Goal: Task Accomplishment & Management: Use online tool/utility

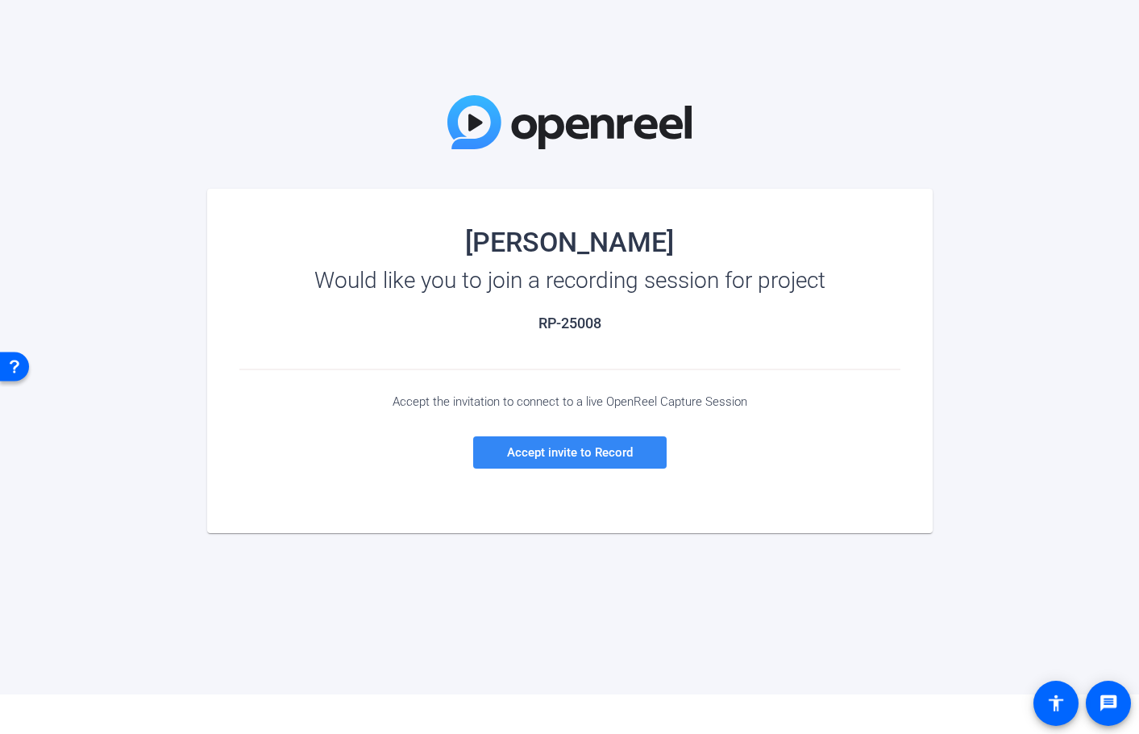
click at [581, 456] on span "Accept invite to Record" at bounding box center [570, 452] width 126 height 15
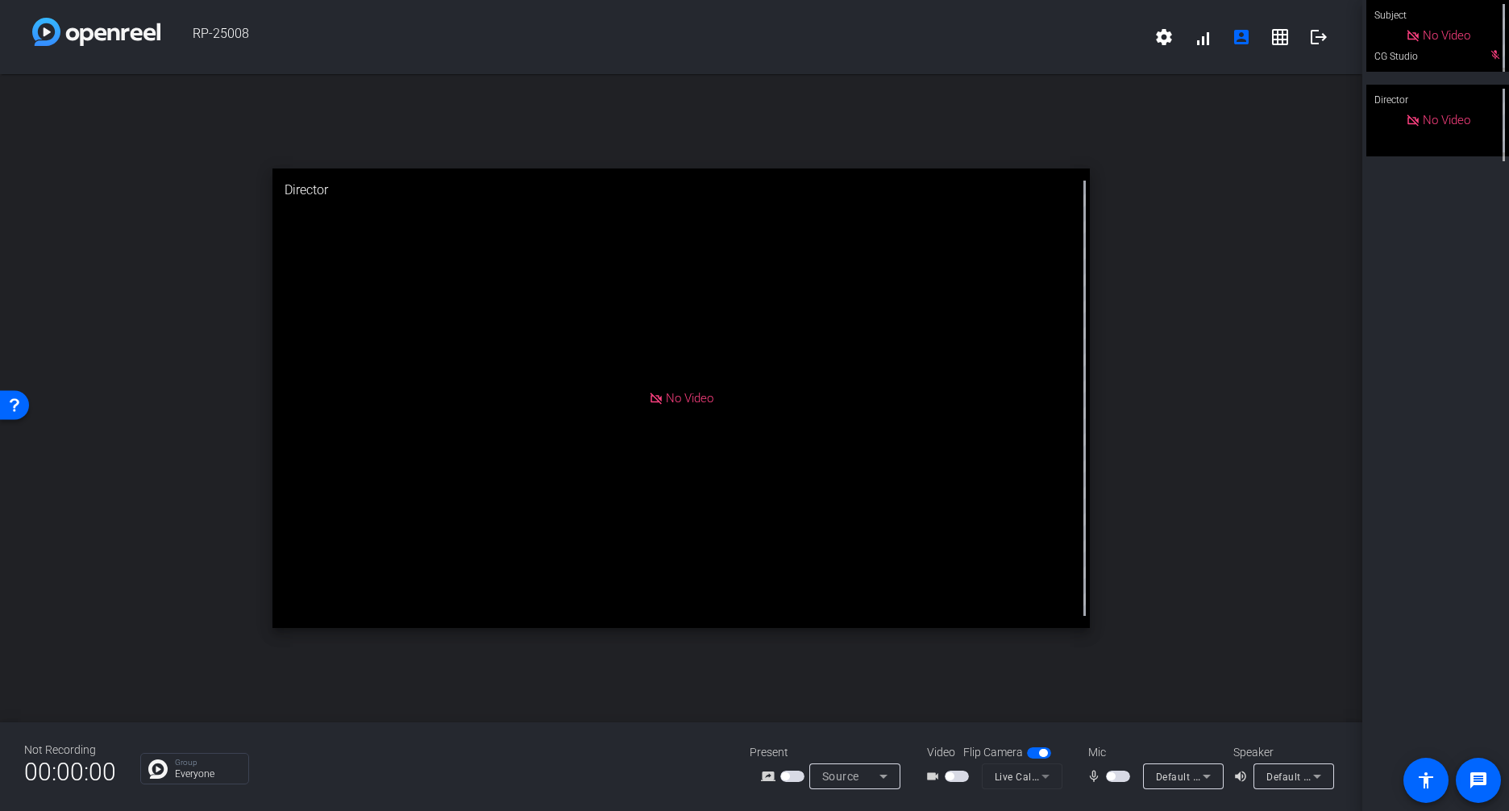
click at [787, 733] on span "button" at bounding box center [785, 776] width 8 height 8
click at [958, 733] on span "button" at bounding box center [957, 776] width 24 height 11
click at [1138, 733] on icon at bounding box center [1206, 776] width 19 height 19
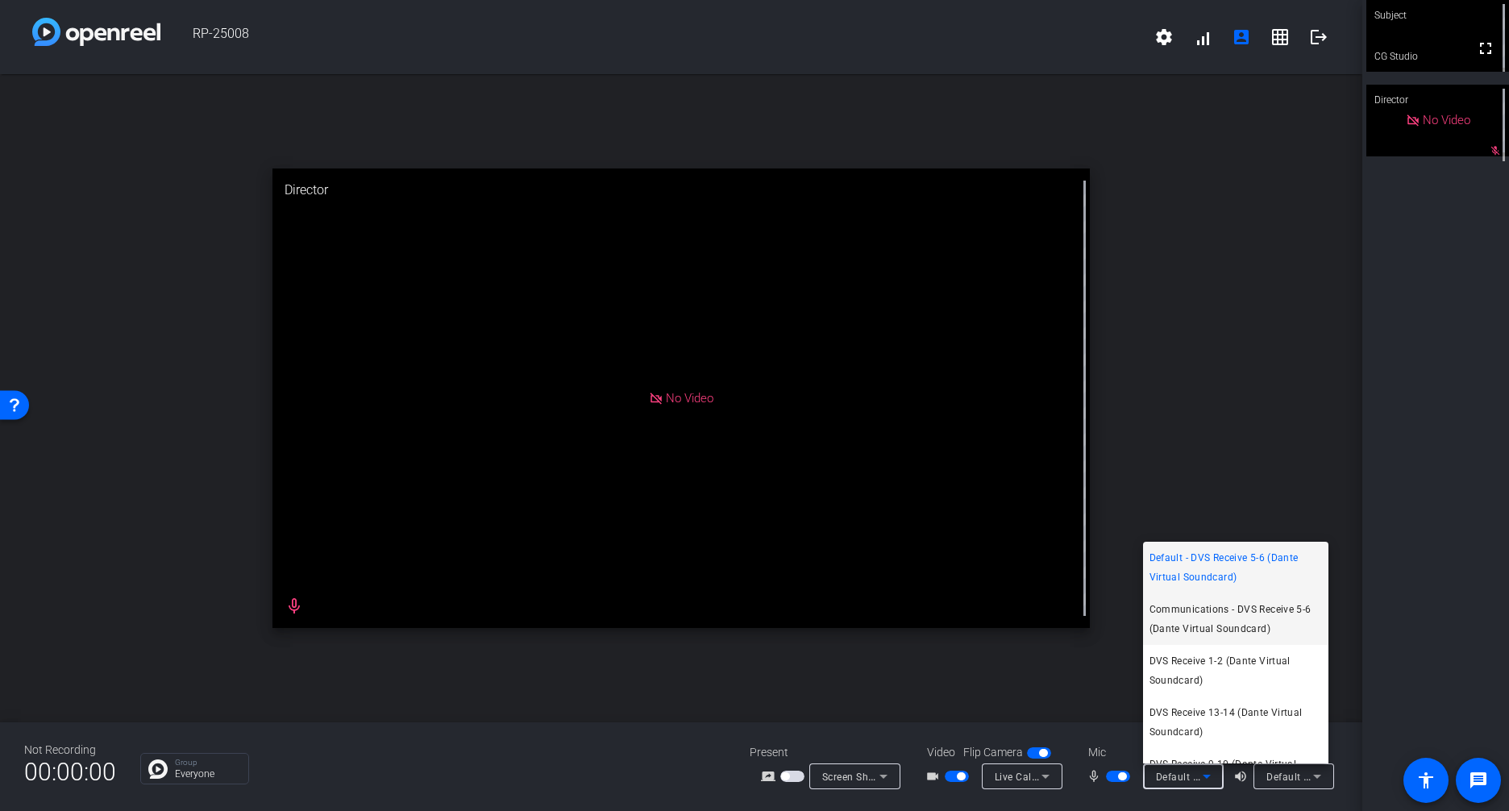
click at [1138, 613] on span "Communications - DVS Receive 5-6 (Dante Virtual Soundcard)" at bounding box center [1236, 619] width 173 height 39
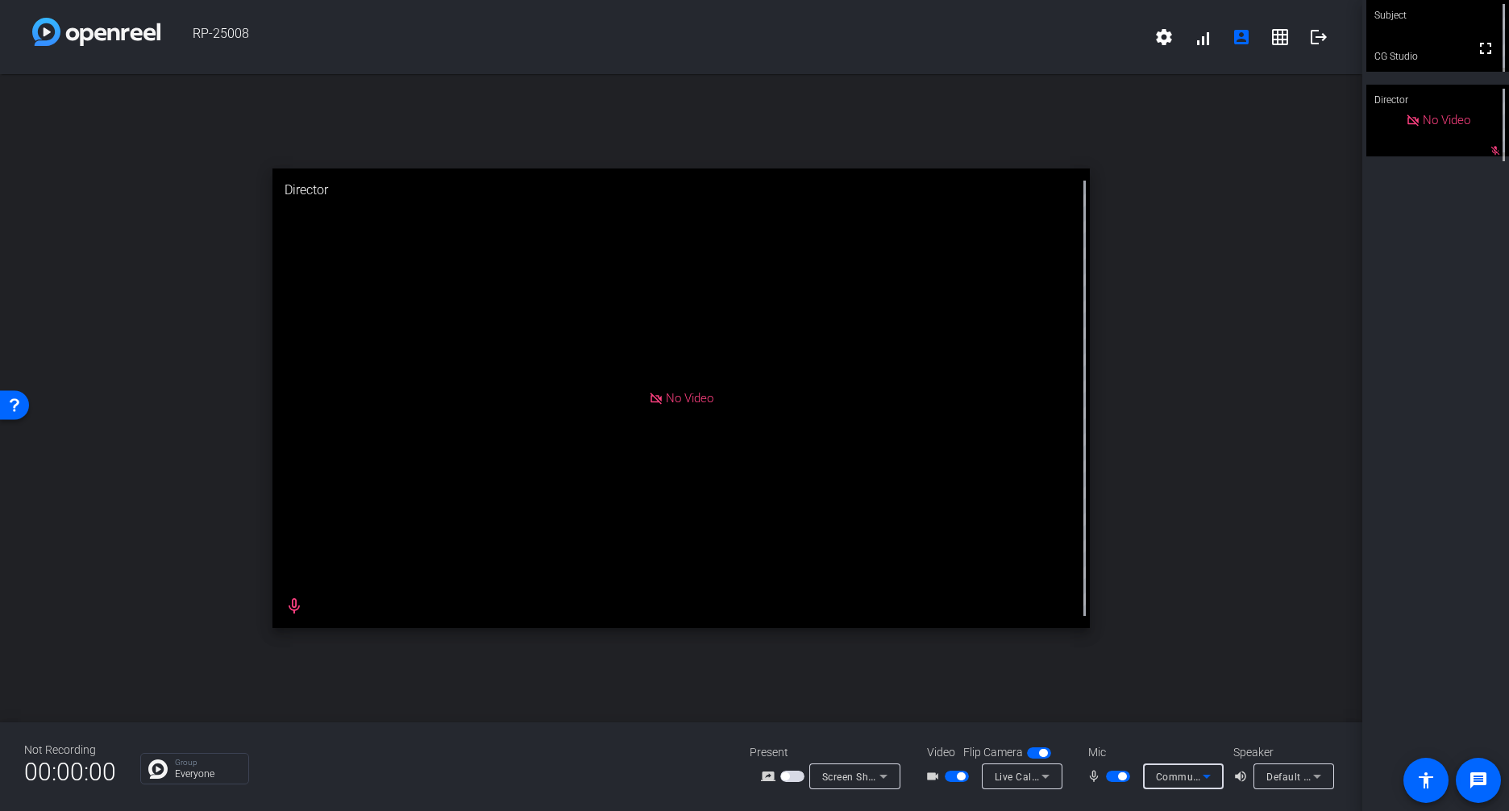
click at [1138, 733] on icon at bounding box center [1206, 776] width 19 height 19
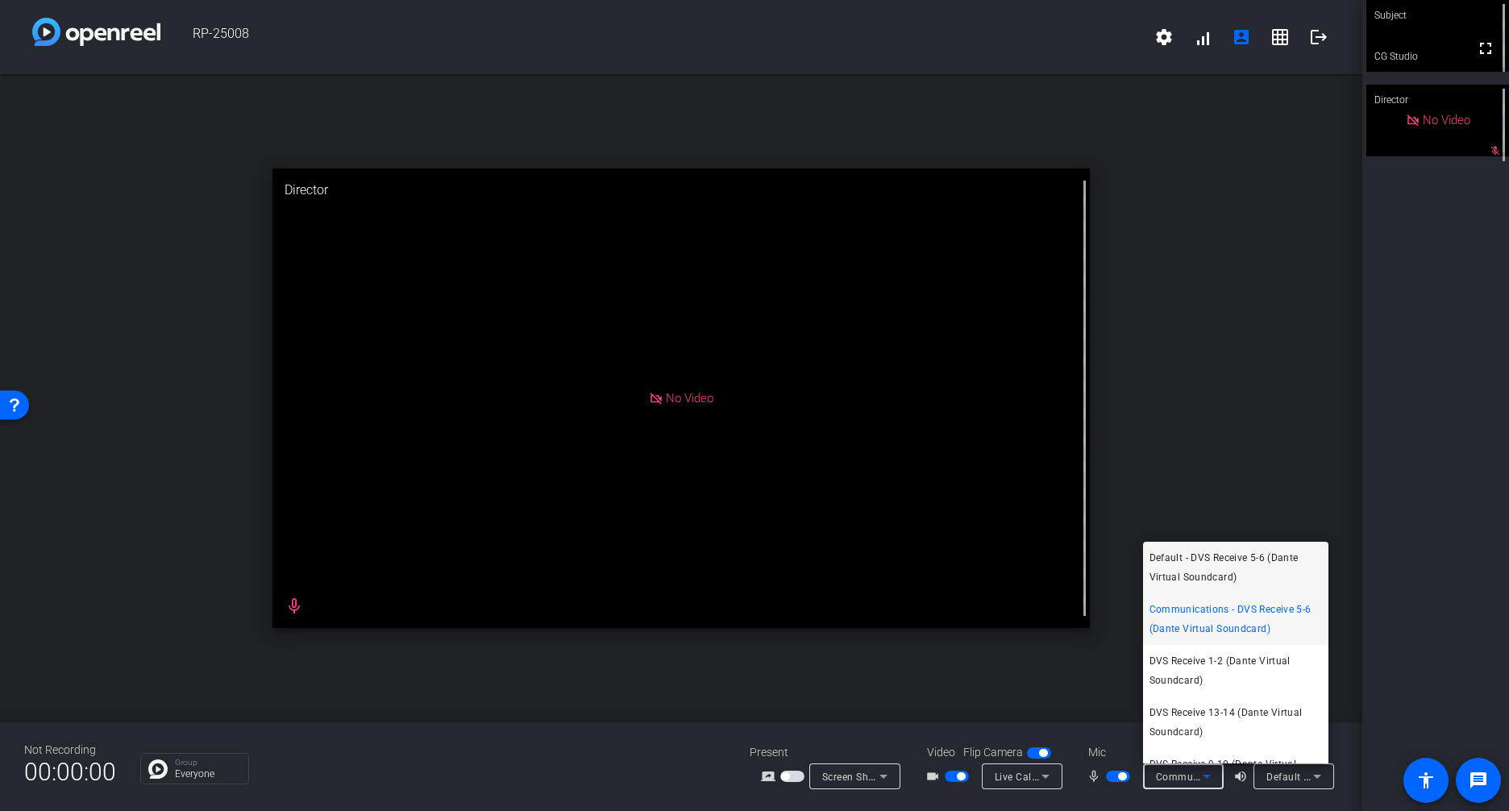
click at [1138, 573] on span "Default - DVS Receive 5-6 (Dante Virtual Soundcard)" at bounding box center [1236, 567] width 173 height 39
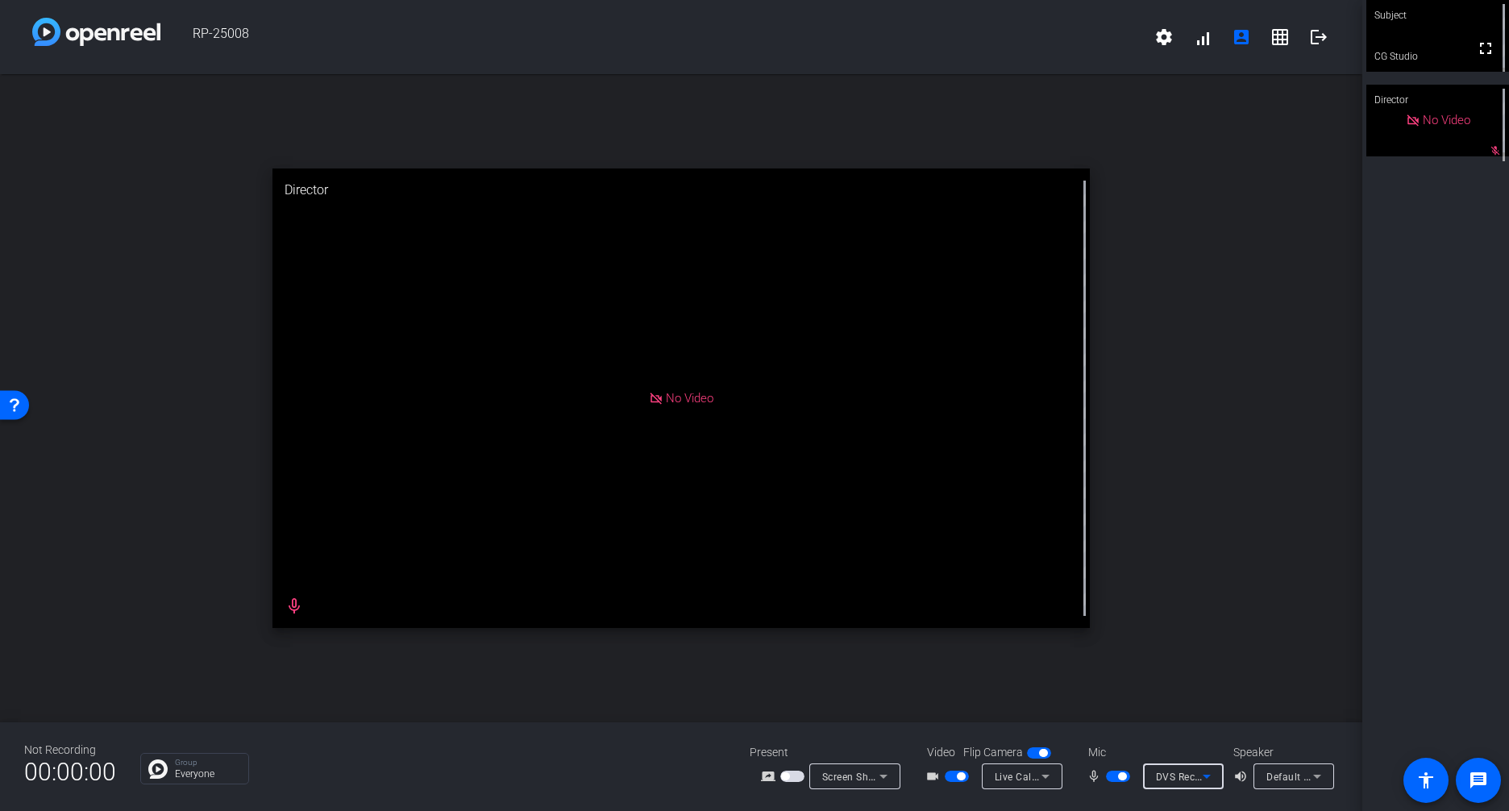
click at [1138, 733] on icon at bounding box center [1206, 776] width 19 height 19
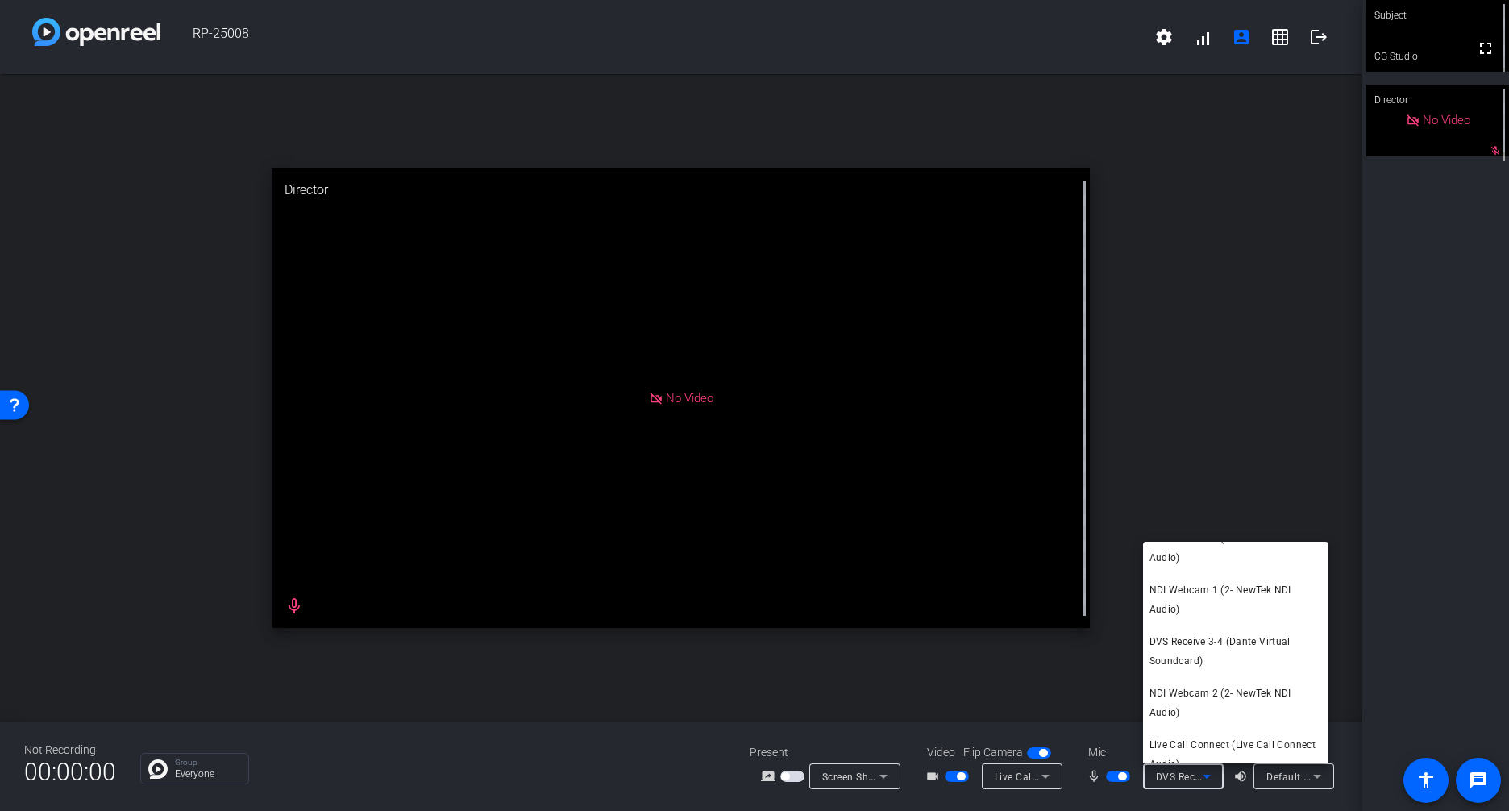
scroll to position [552, 0]
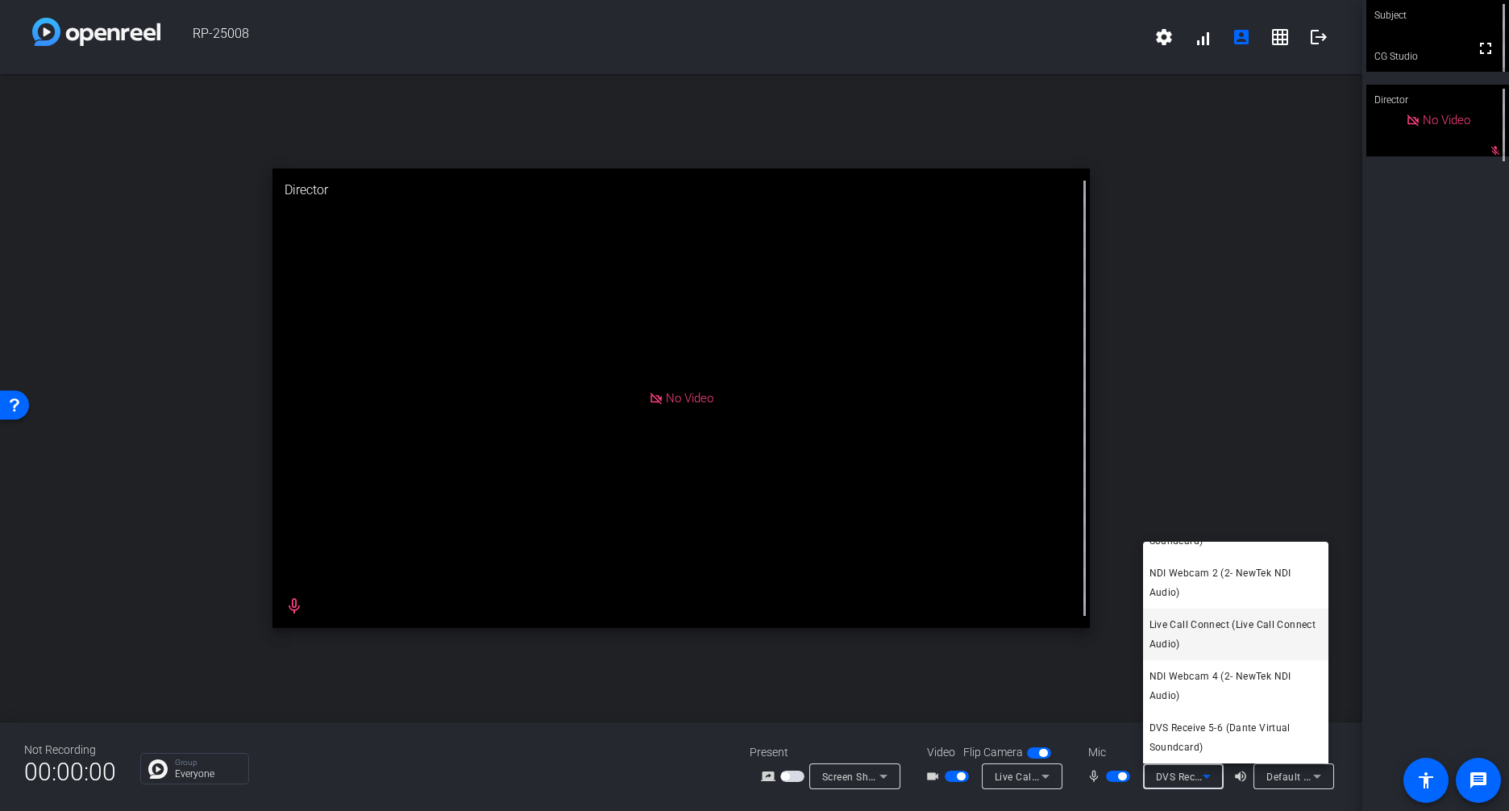
click at [1138, 636] on span "Live Call Connect (Live Call Connect Audio)" at bounding box center [1236, 634] width 173 height 39
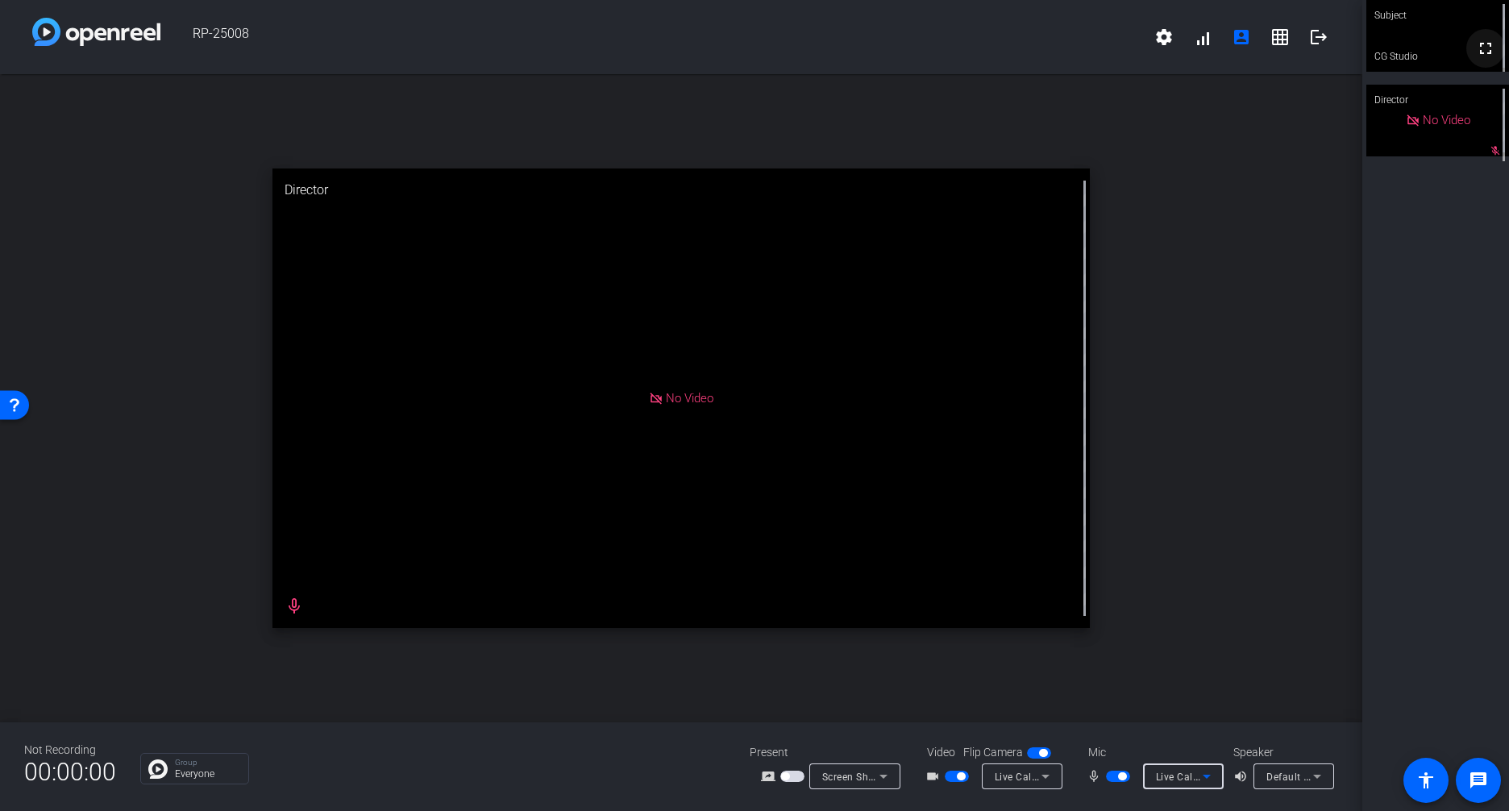
click at [1138, 39] on span at bounding box center [1486, 48] width 39 height 39
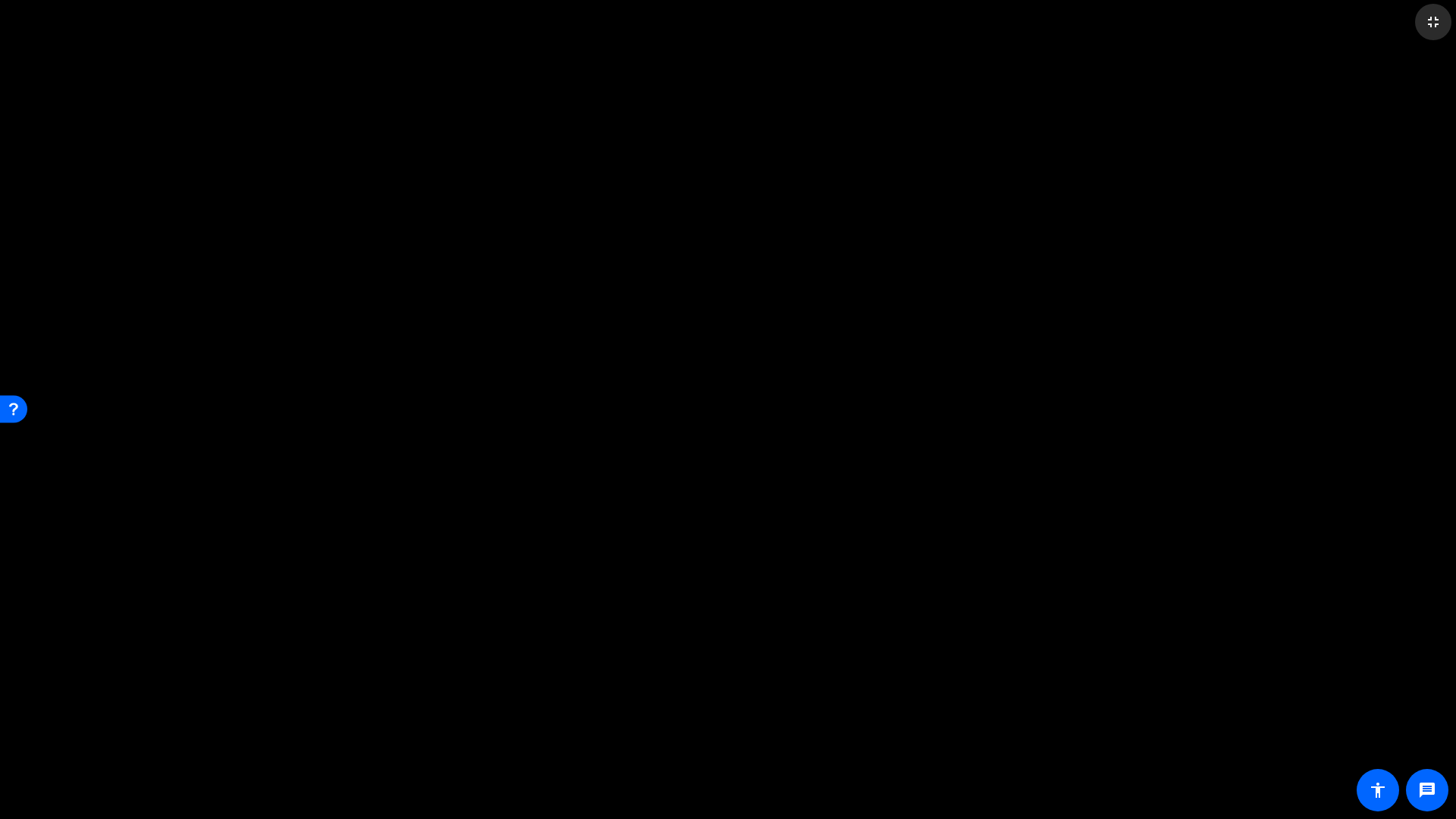
click at [1070, 11] on span at bounding box center [1432, 22] width 37 height 37
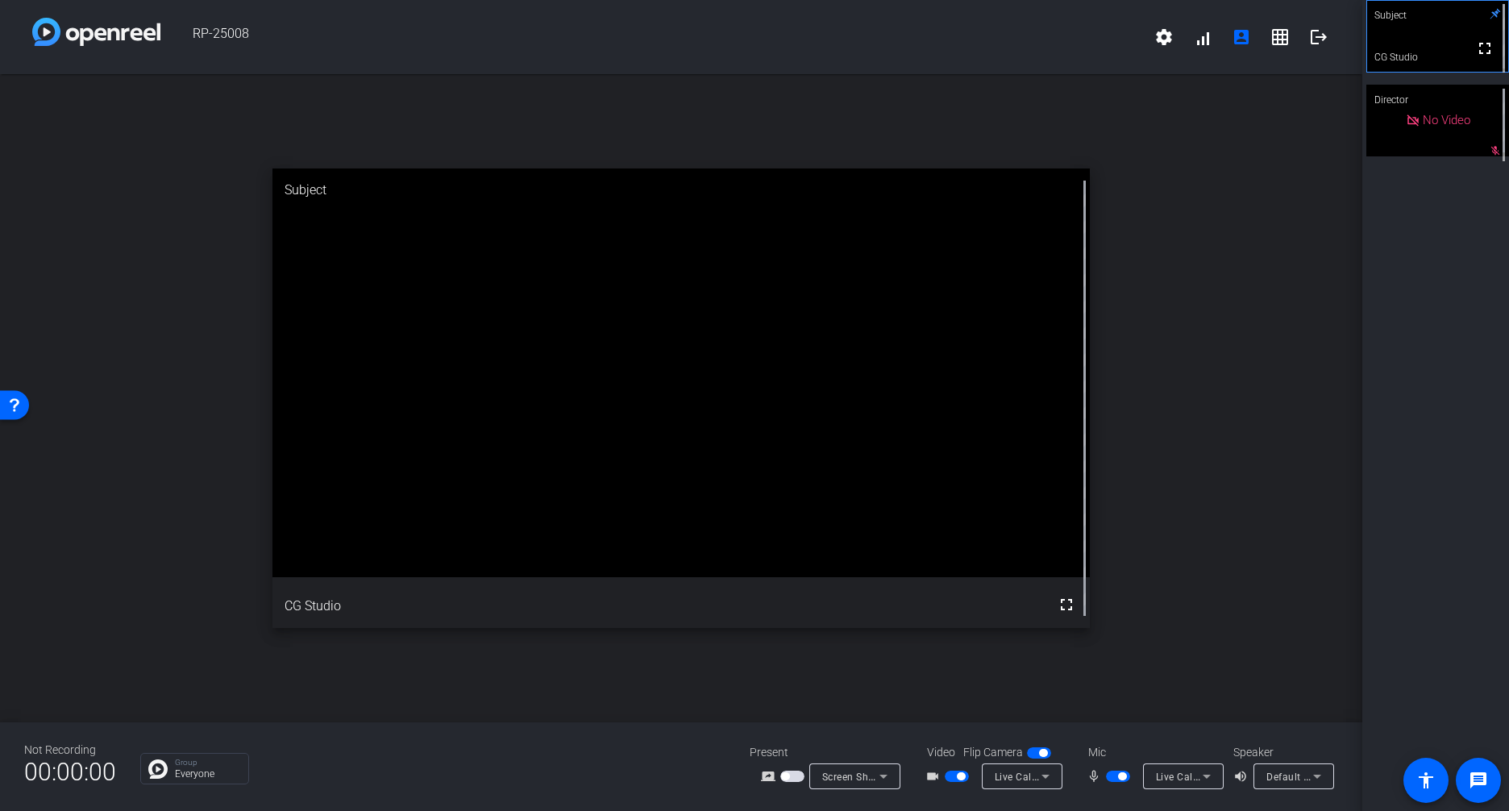
click at [1138, 733] on icon at bounding box center [1207, 777] width 8 height 4
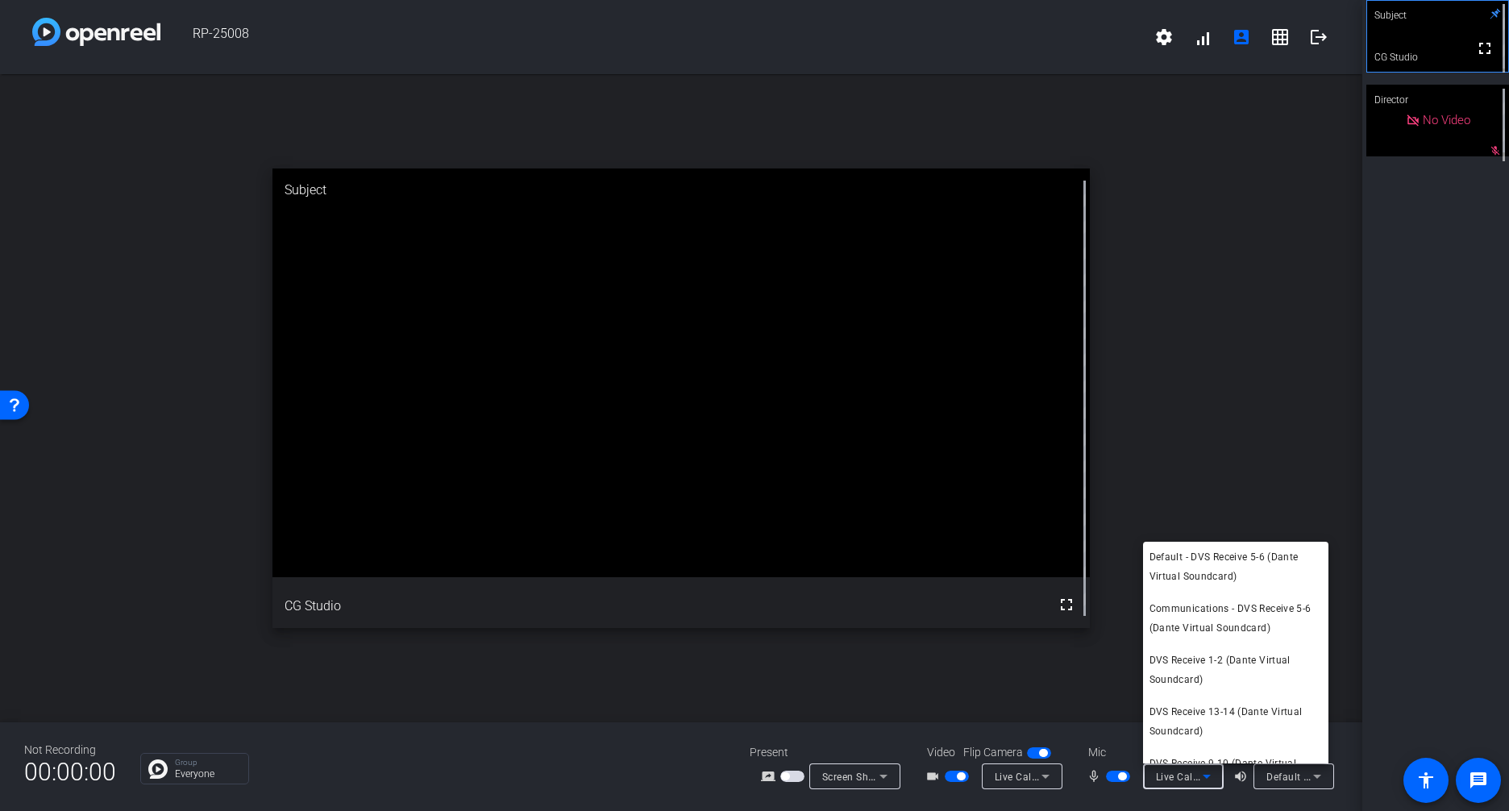
scroll to position [0, 0]
click at [1138, 564] on span "Default - DVS Receive 5-6 (Dante Virtual Soundcard)" at bounding box center [1236, 567] width 173 height 39
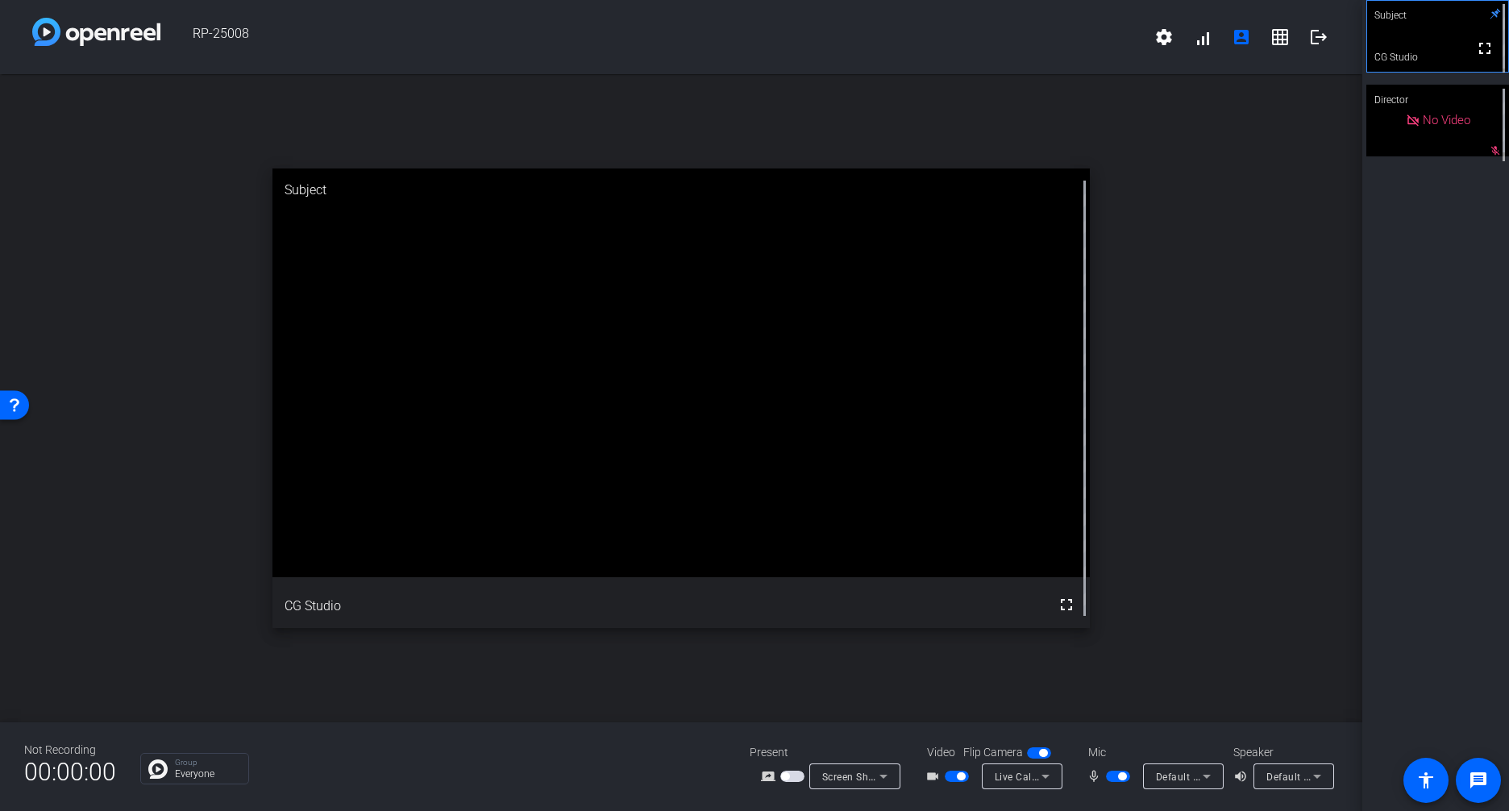
click at [531, 106] on div "open_in_new Subject fullscreen CG Studio" at bounding box center [681, 398] width 1363 height 648
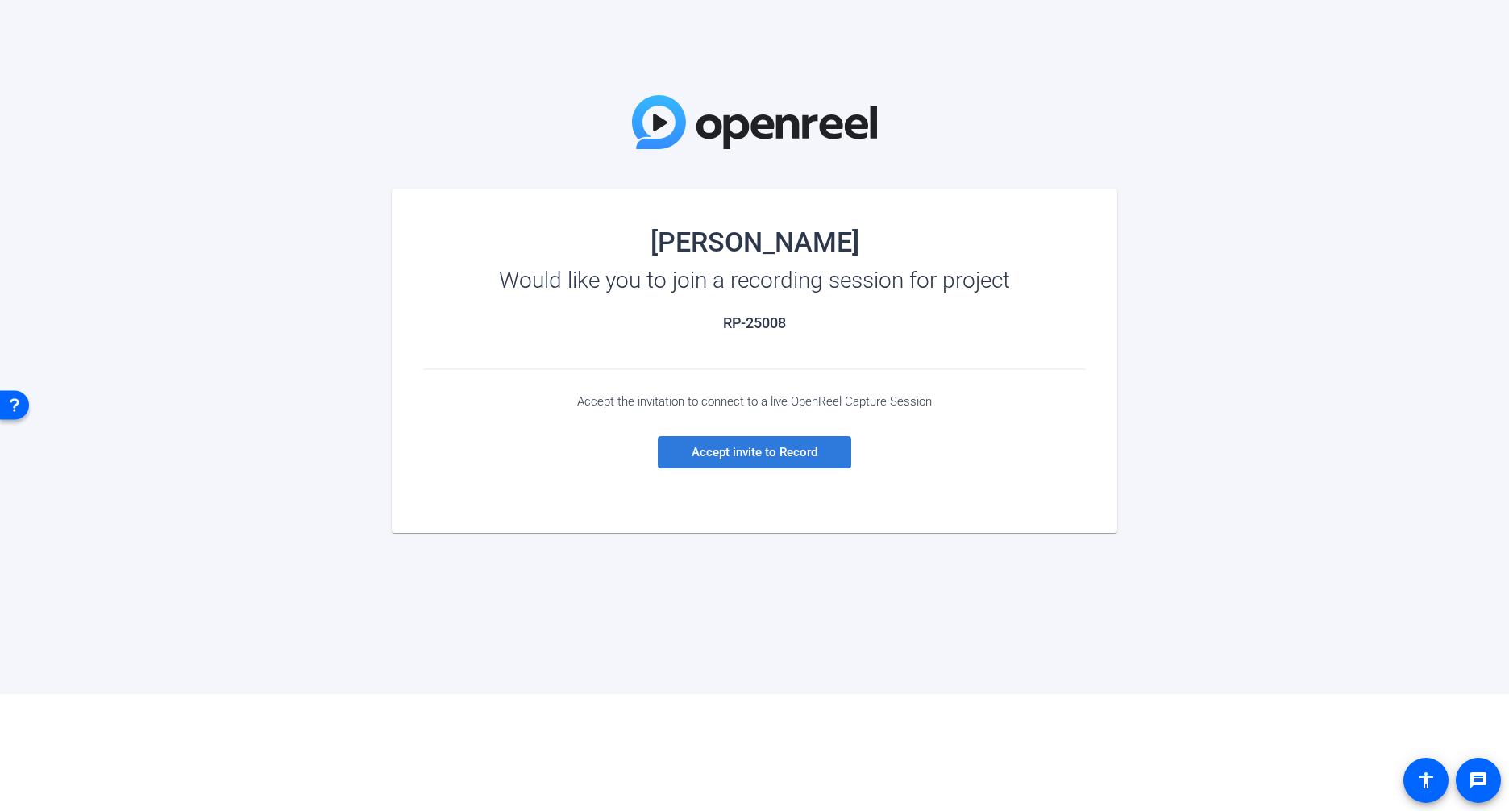
click at [725, 457] on span "Accept invite to Record" at bounding box center [755, 452] width 126 height 15
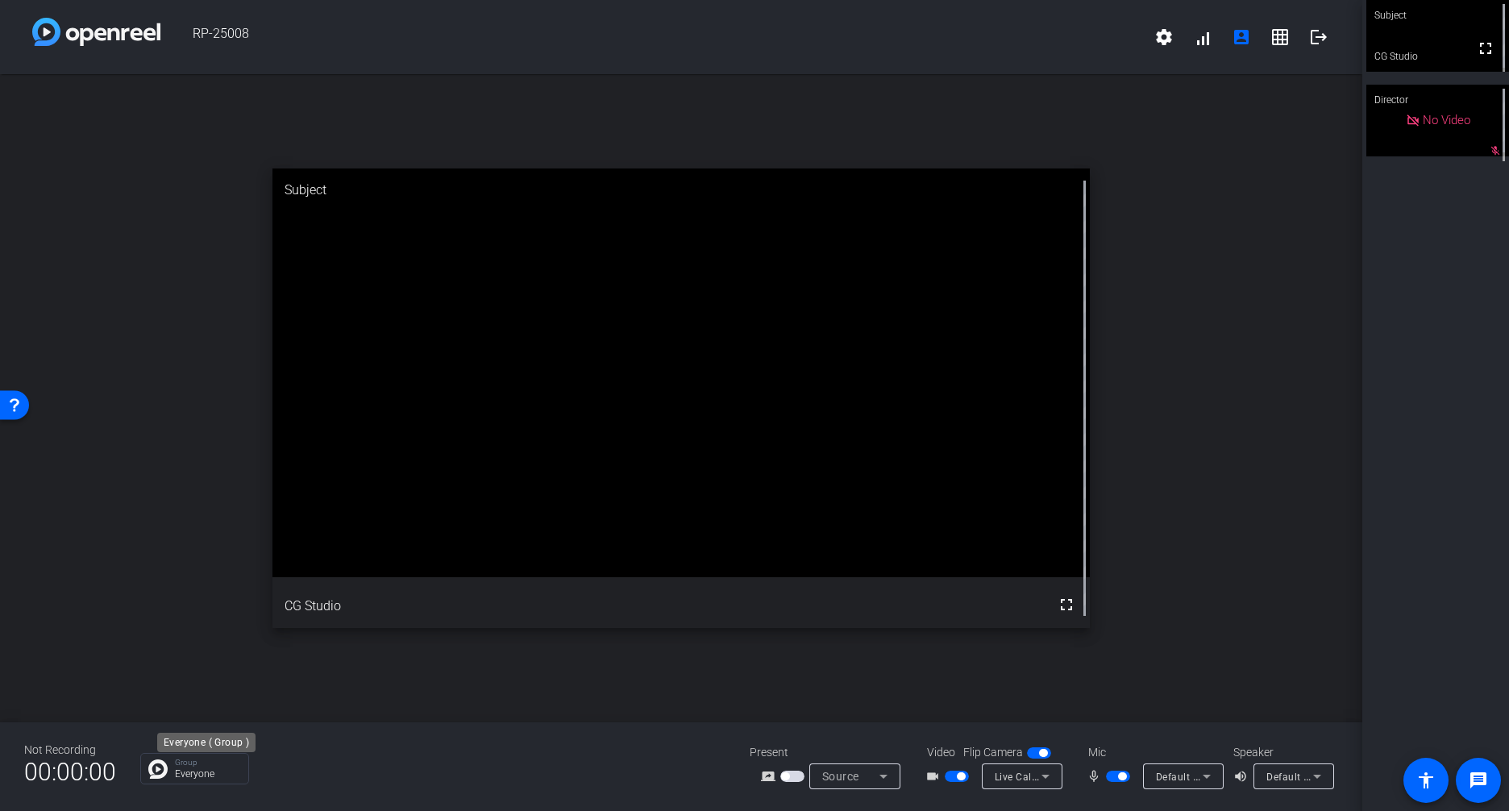
click at [210, 770] on p "Everyone" at bounding box center [207, 774] width 65 height 10
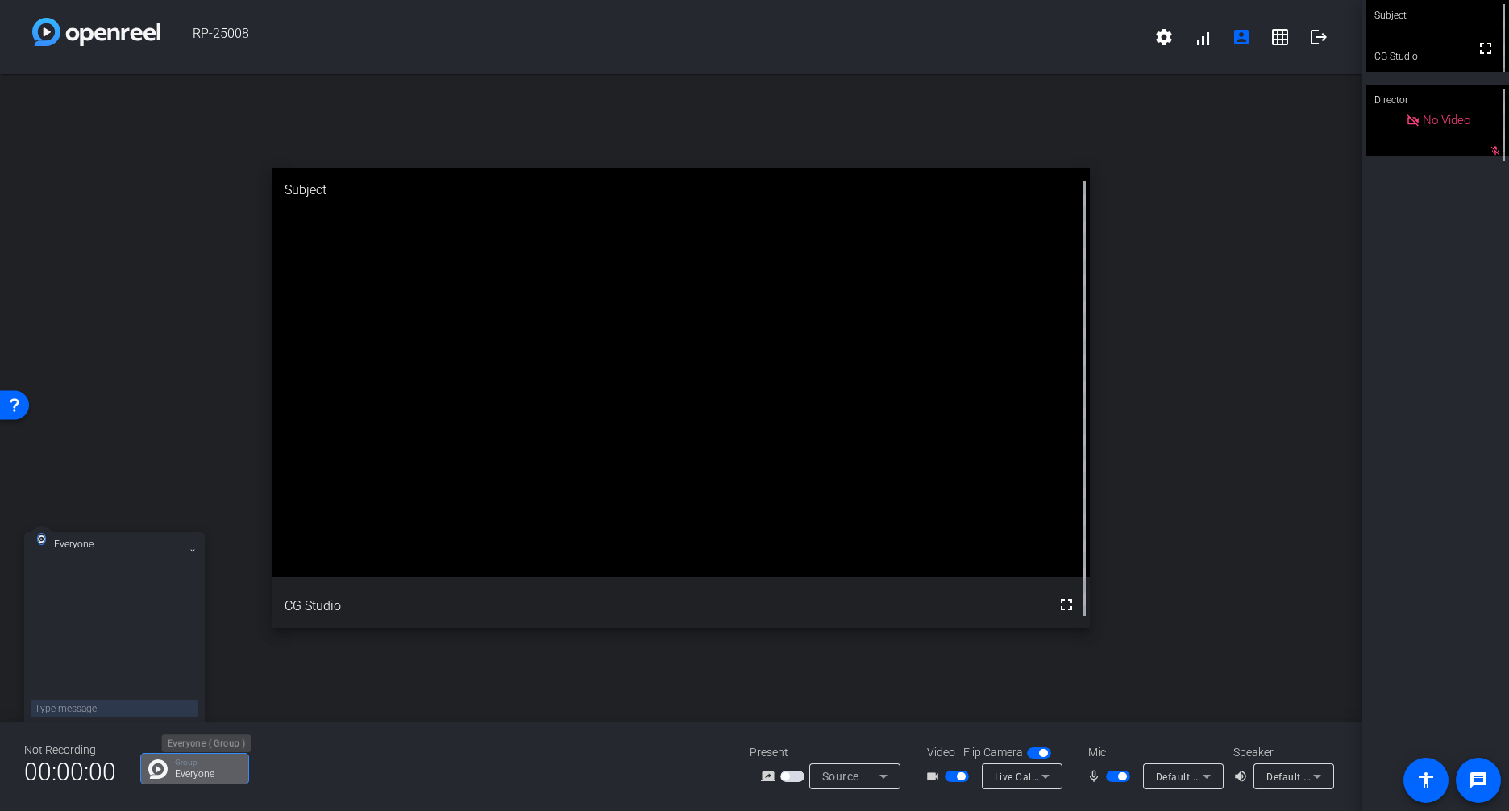
click at [210, 770] on p "Everyone" at bounding box center [207, 774] width 65 height 10
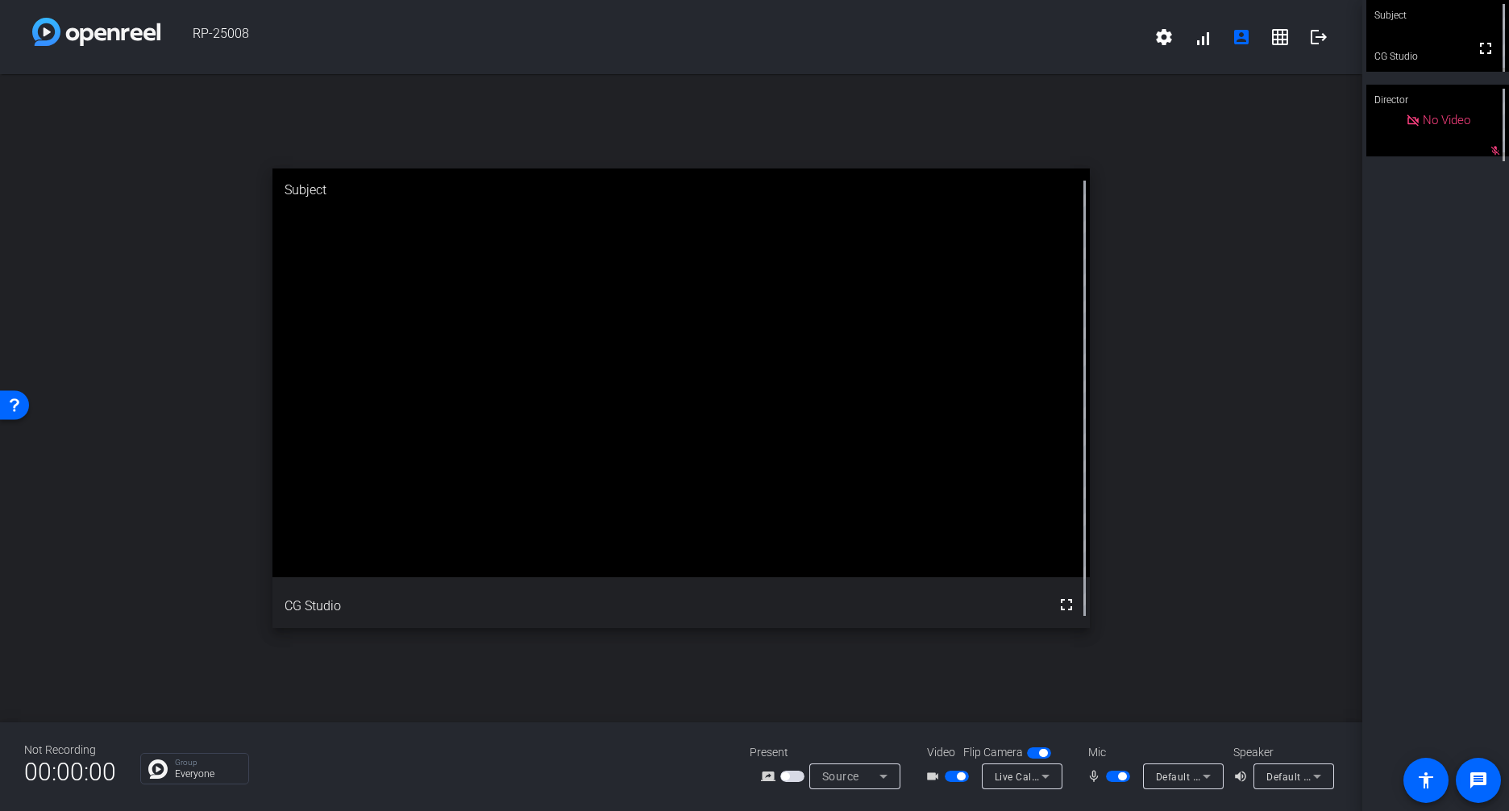
click at [1176, 776] on span "Default - DVS Receive 5-6 (Dante Virtual Soundcard)" at bounding box center [1278, 776] width 245 height 13
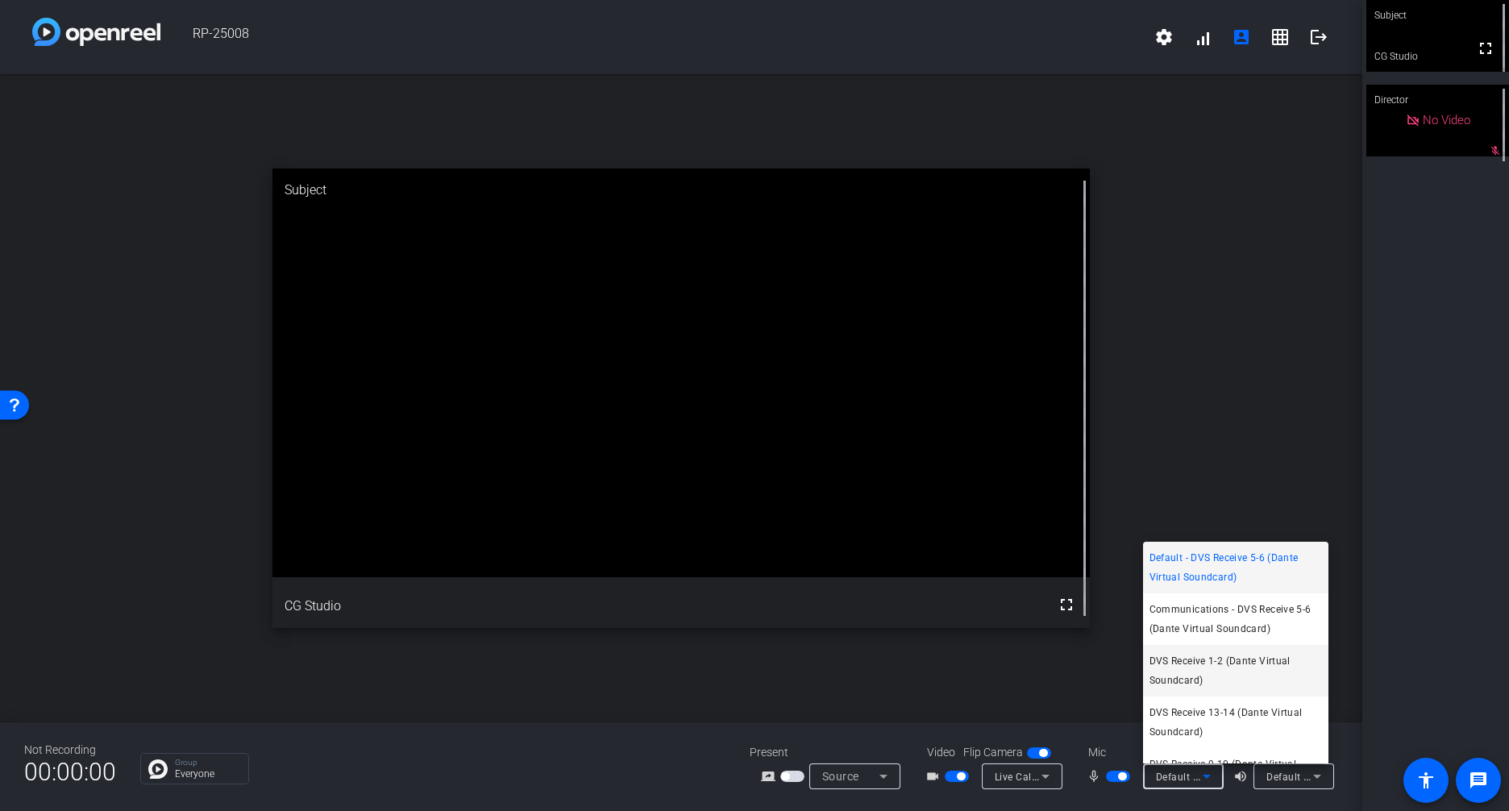
click at [1214, 659] on span "DVS Receive 1-2 (Dante Virtual Soundcard)" at bounding box center [1236, 670] width 173 height 39
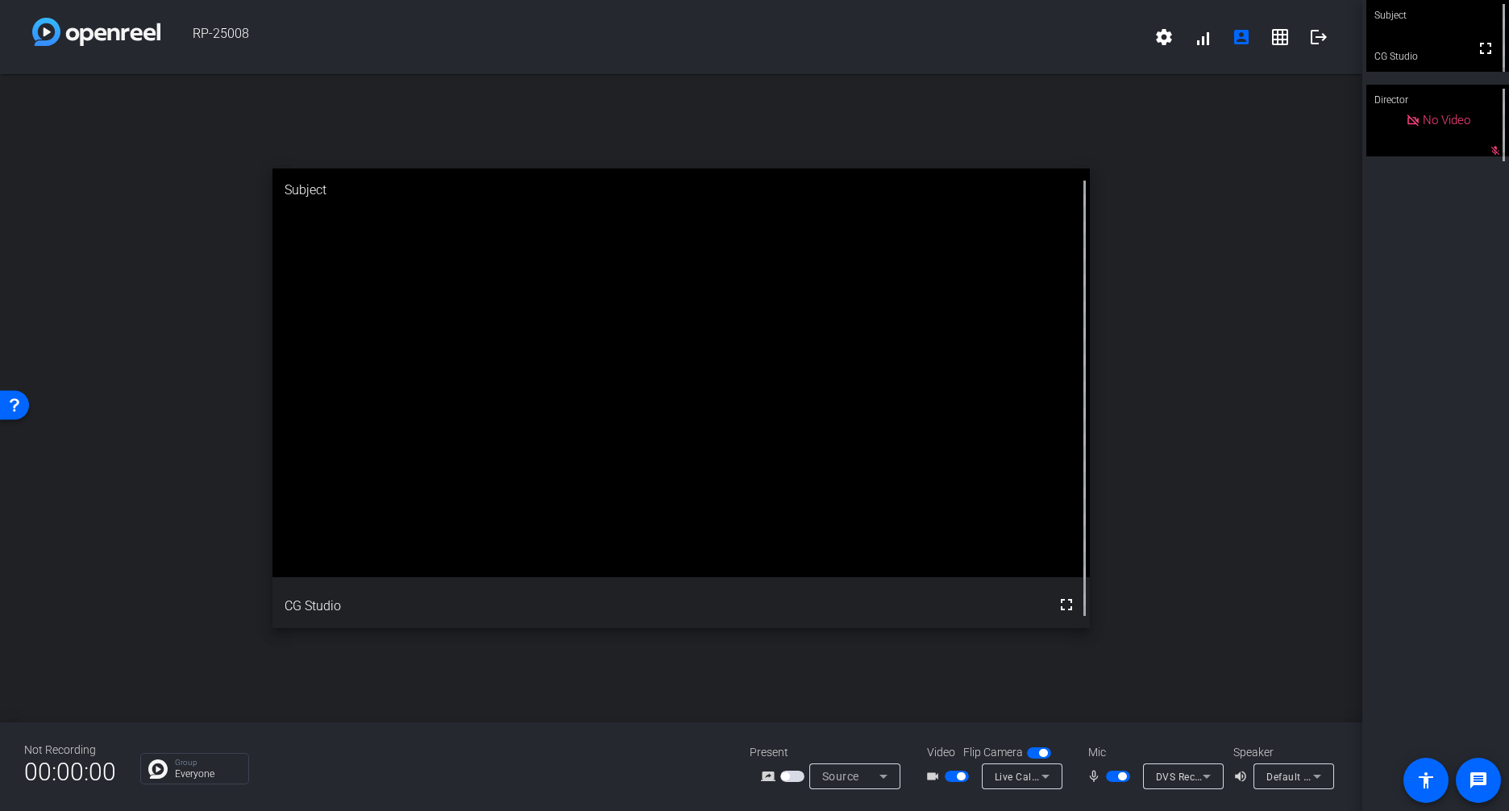
click at [1175, 778] on span "DVS Receive 1-2 (Dante Virtual Soundcard)" at bounding box center [1257, 776] width 202 height 13
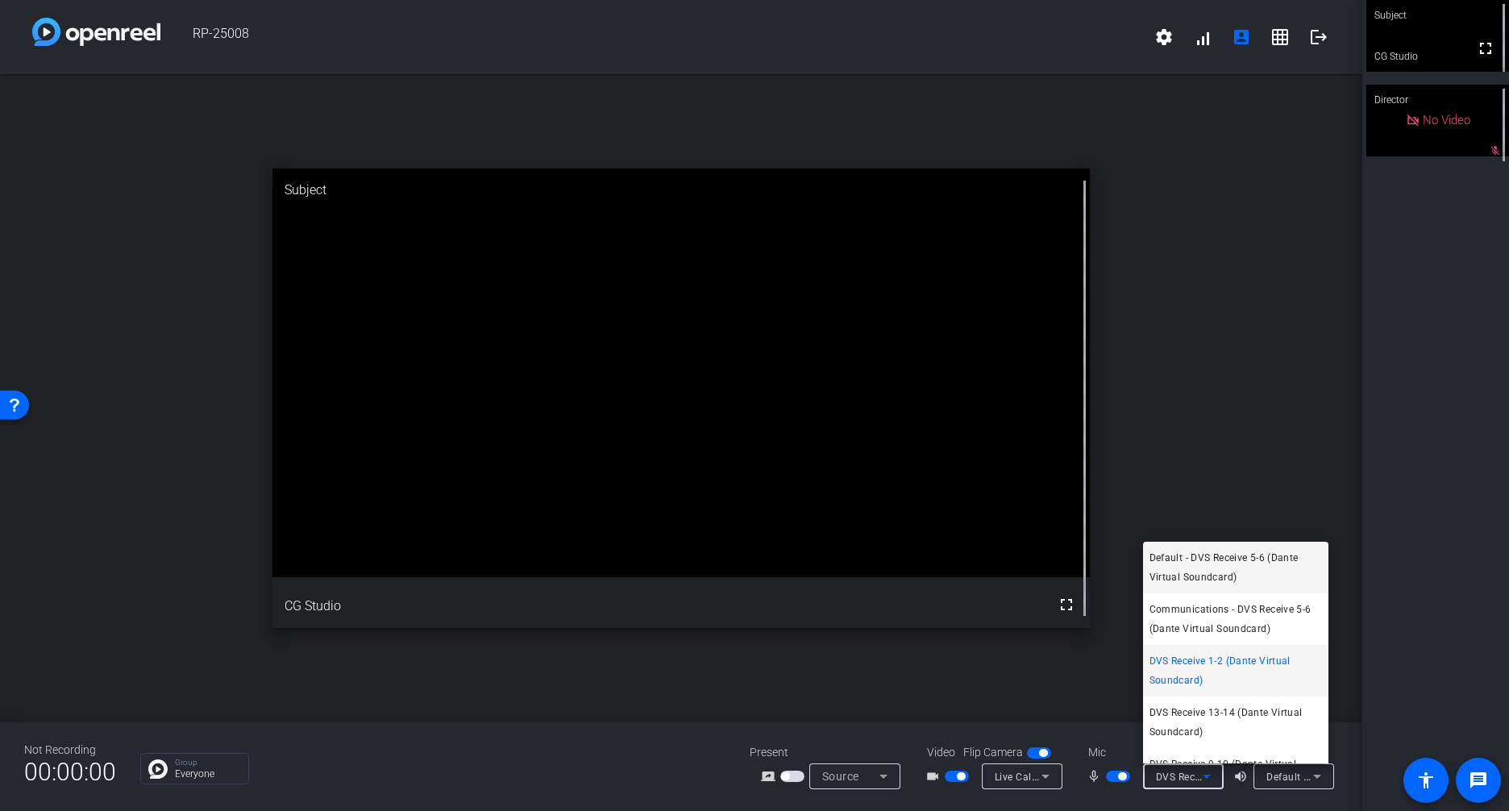
click at [1221, 554] on span "Default - DVS Receive 5-6 (Dante Virtual Soundcard)" at bounding box center [1236, 567] width 173 height 39
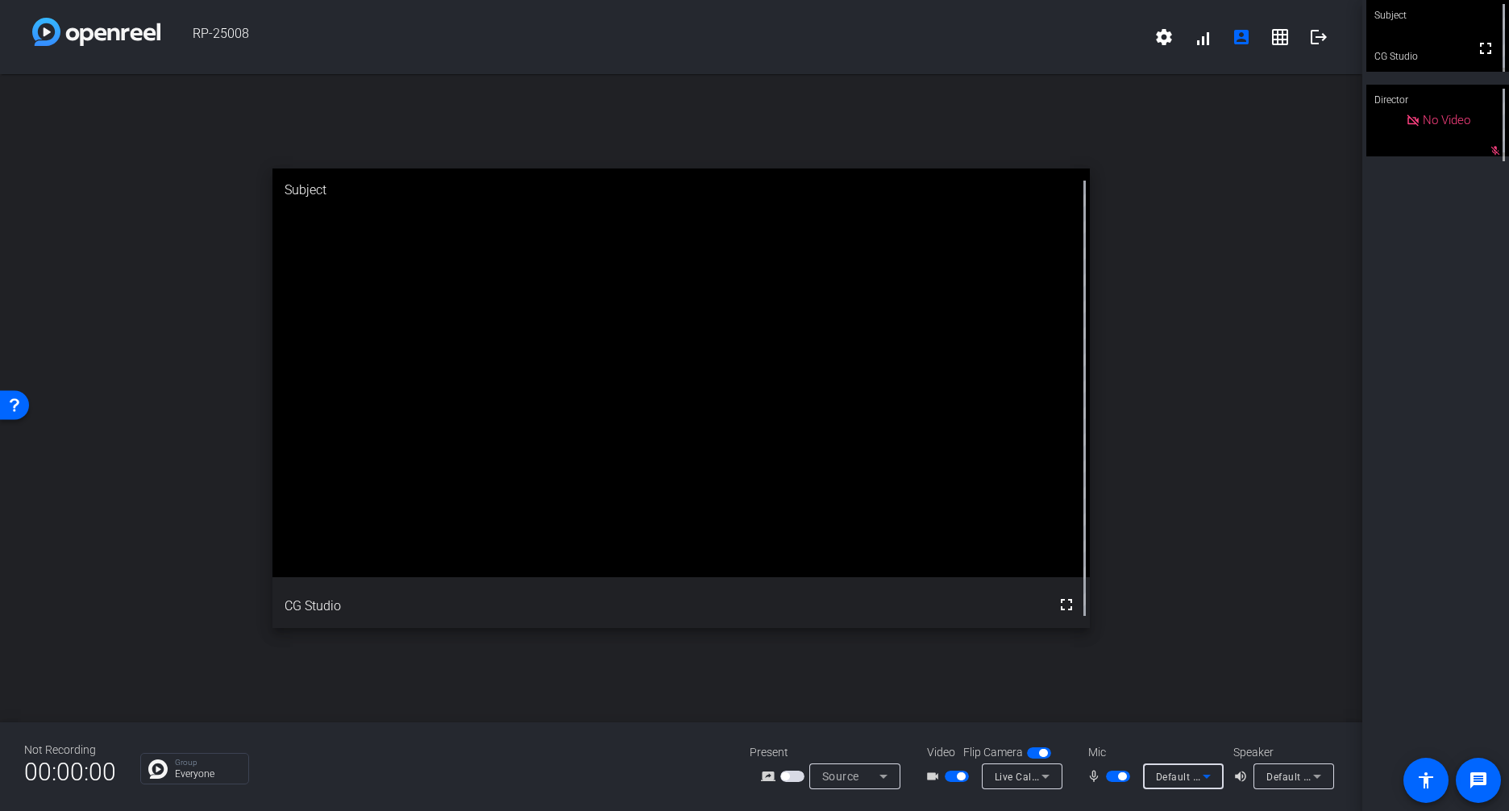
click at [1209, 773] on icon at bounding box center [1206, 776] width 19 height 19
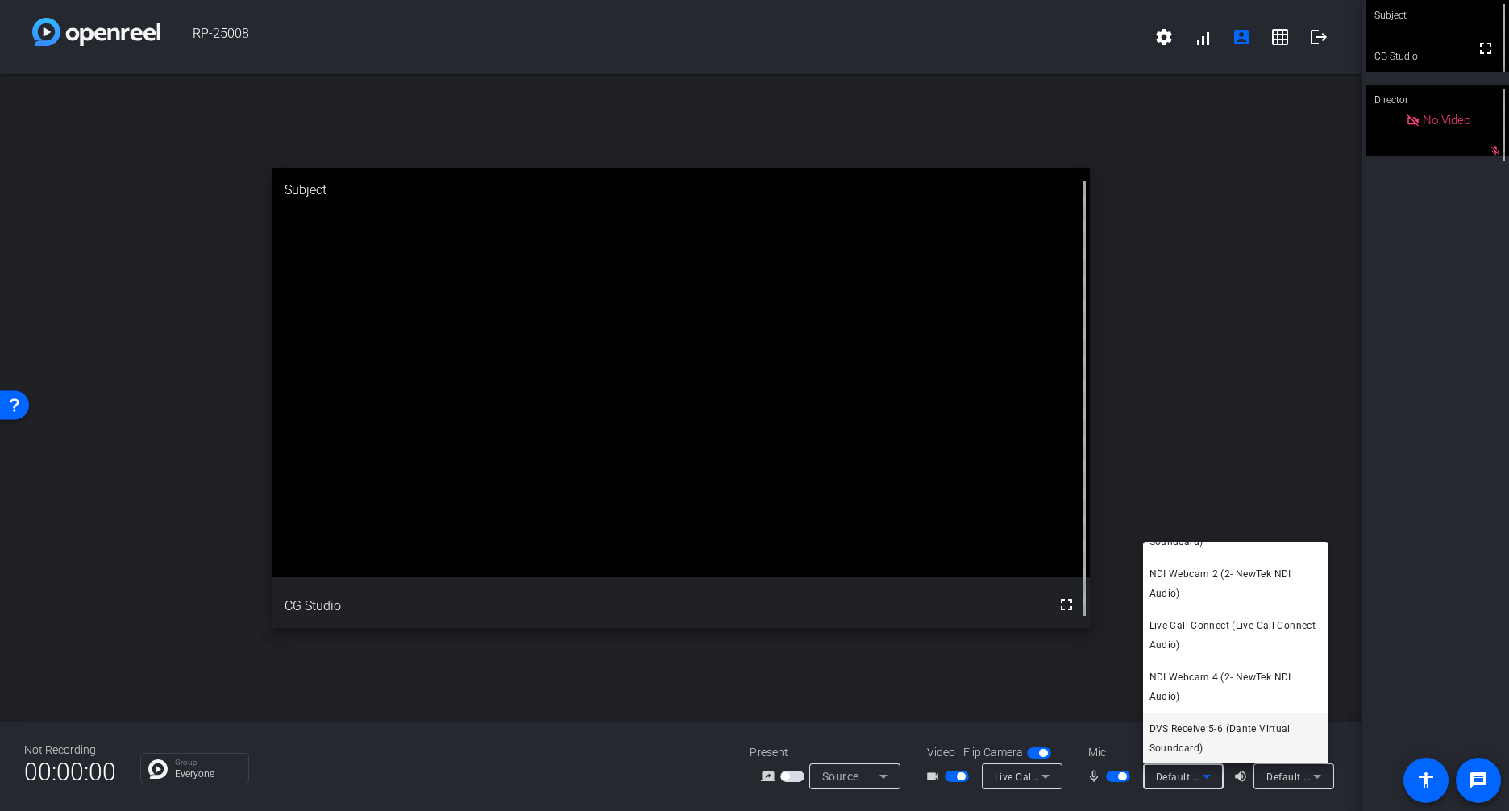
scroll to position [552, 0]
click at [1216, 731] on span "DVS Receive 5-6 (Dante Virtual Soundcard)" at bounding box center [1236, 737] width 173 height 39
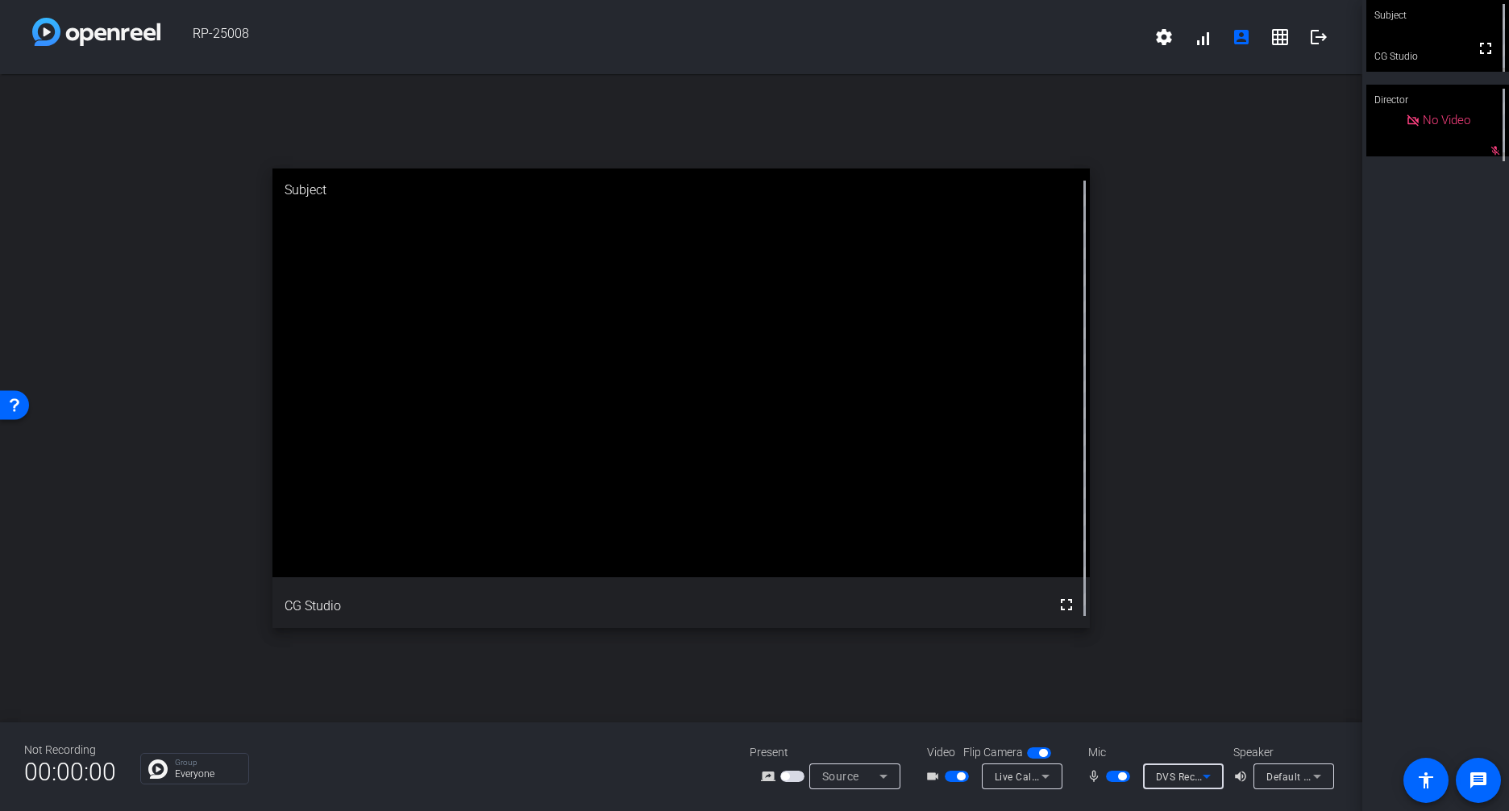
click at [1203, 779] on icon at bounding box center [1206, 776] width 19 height 19
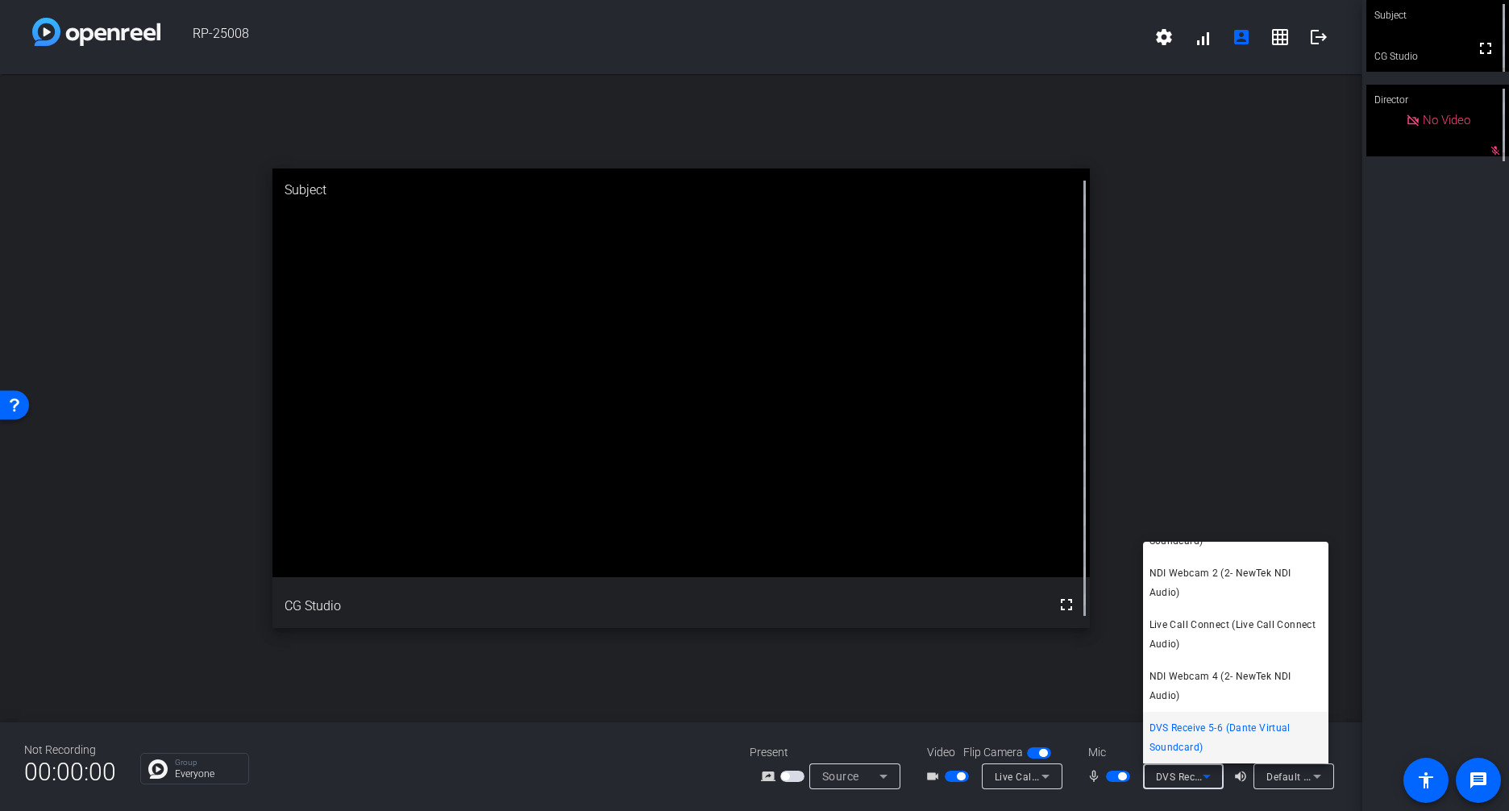
click at [1191, 639] on span "Live Call Connect (Live Call Connect Audio)" at bounding box center [1236, 634] width 173 height 39
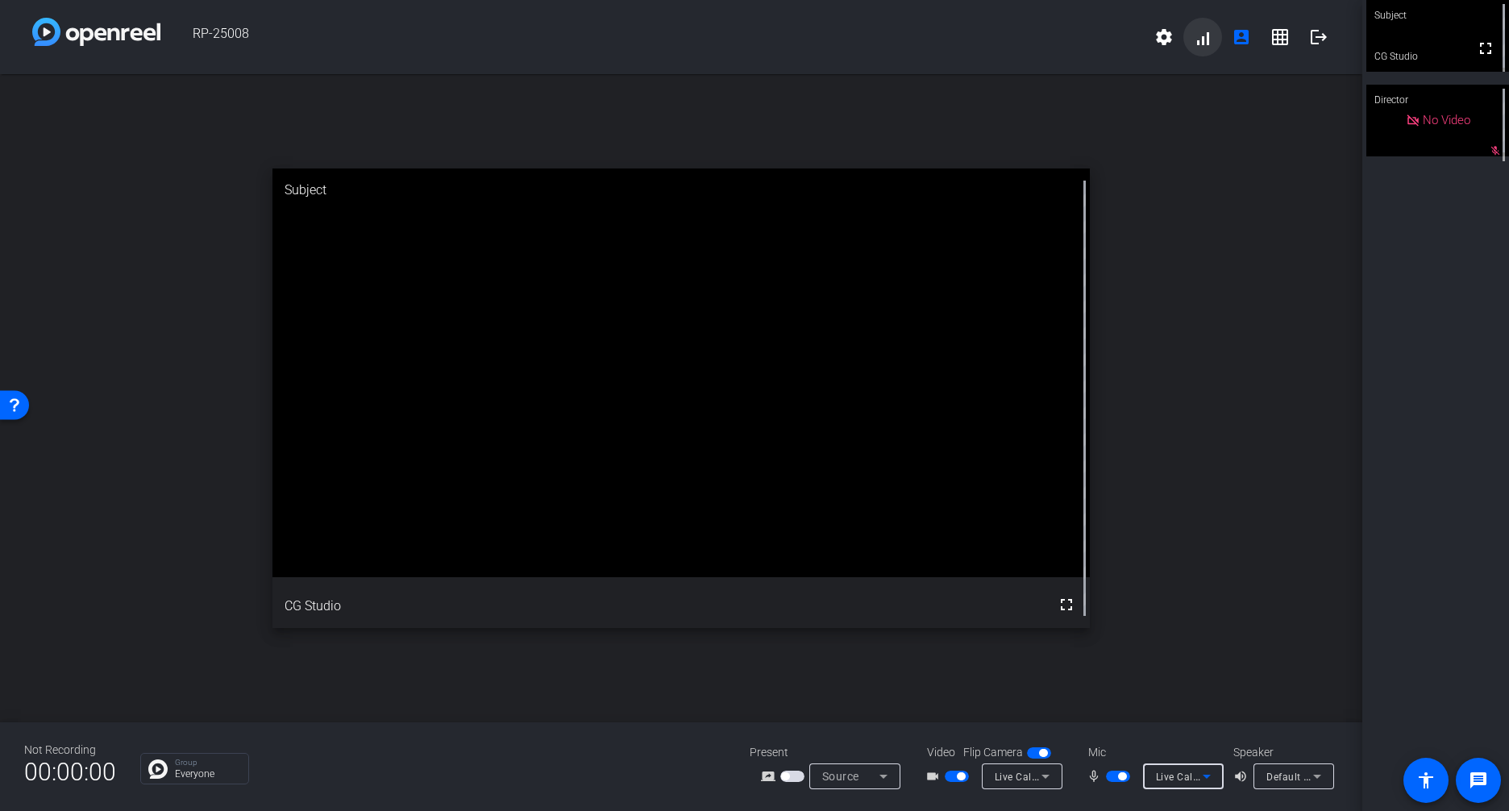
click at [1208, 48] on span at bounding box center [1203, 37] width 39 height 39
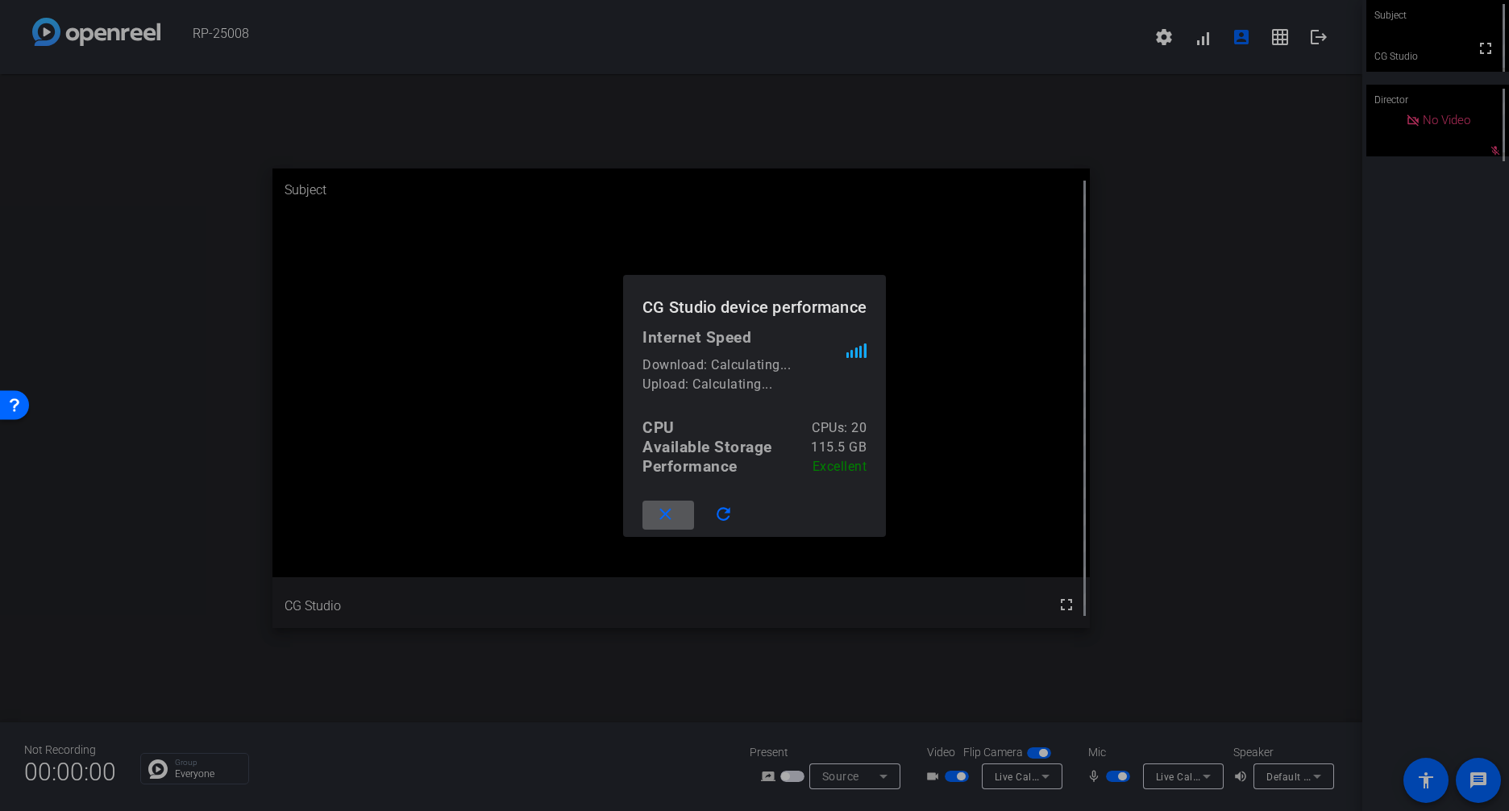
click at [958, 180] on div at bounding box center [754, 405] width 1509 height 811
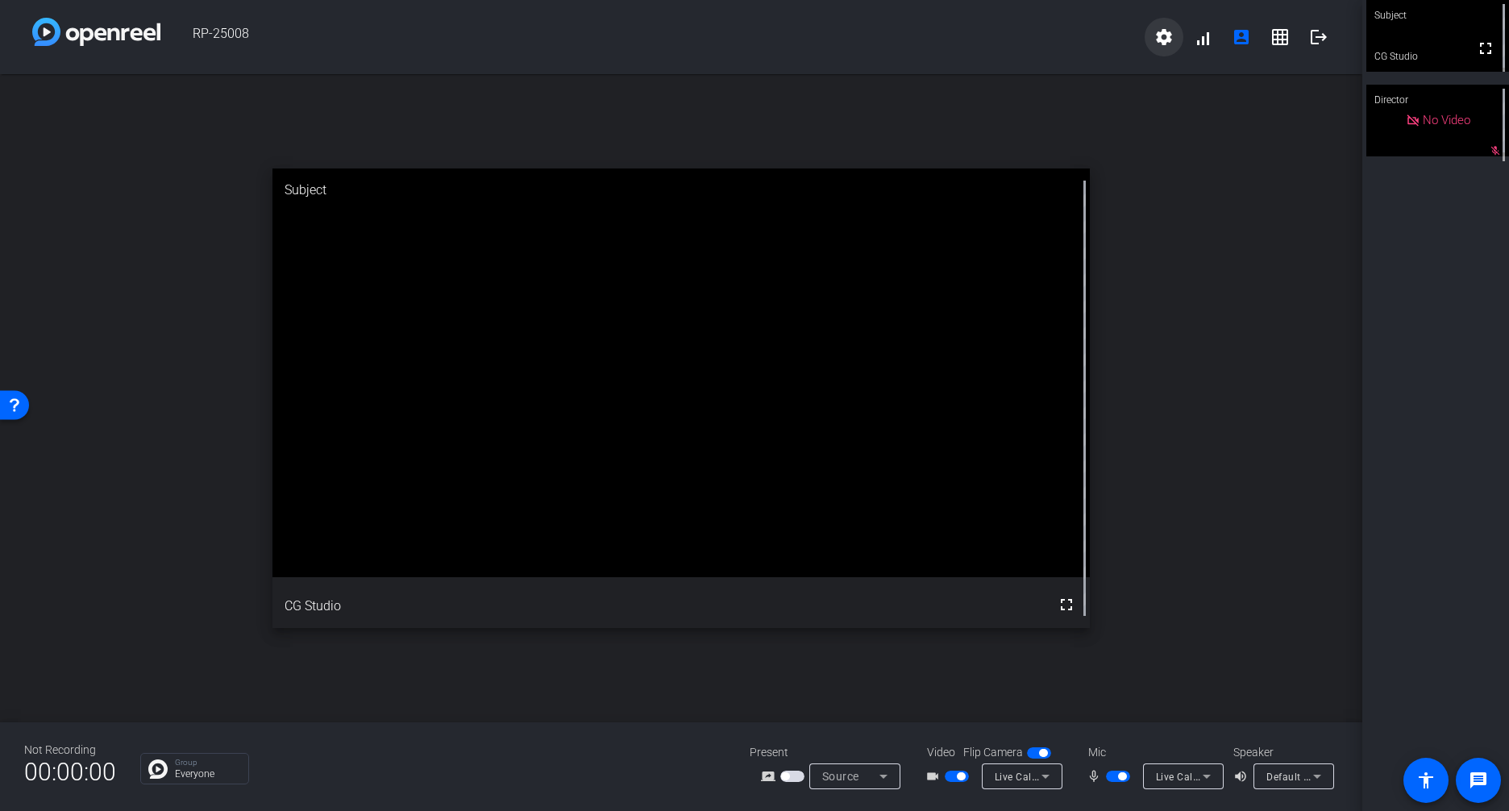
click at [1155, 40] on mat-icon "settings" at bounding box center [1164, 36] width 19 height 19
click at [1234, 218] on div at bounding box center [754, 405] width 1509 height 811
click at [1009, 776] on span "Live Call Connect Video" at bounding box center [1051, 776] width 112 height 13
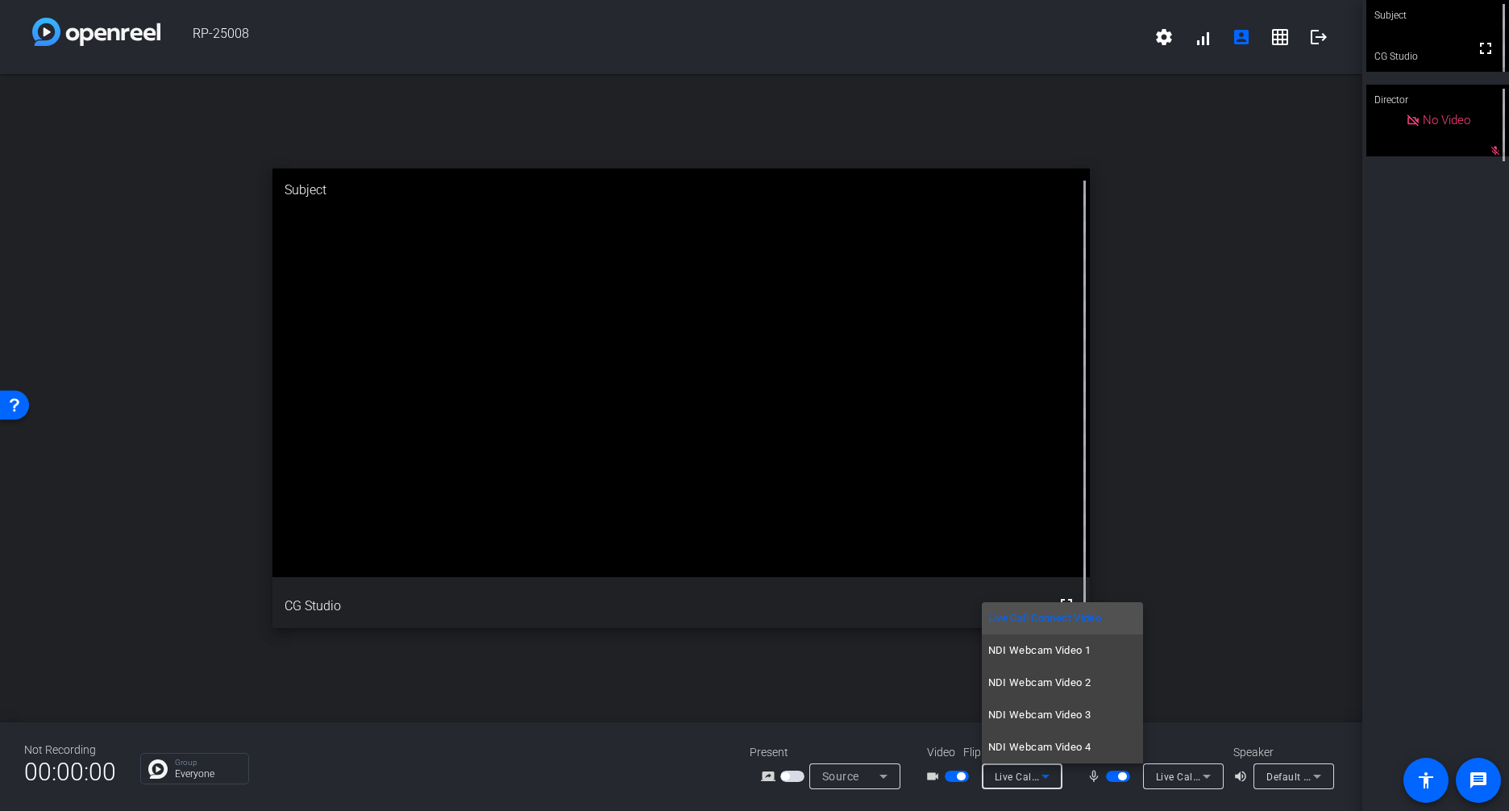
click at [1009, 776] on div at bounding box center [754, 405] width 1509 height 811
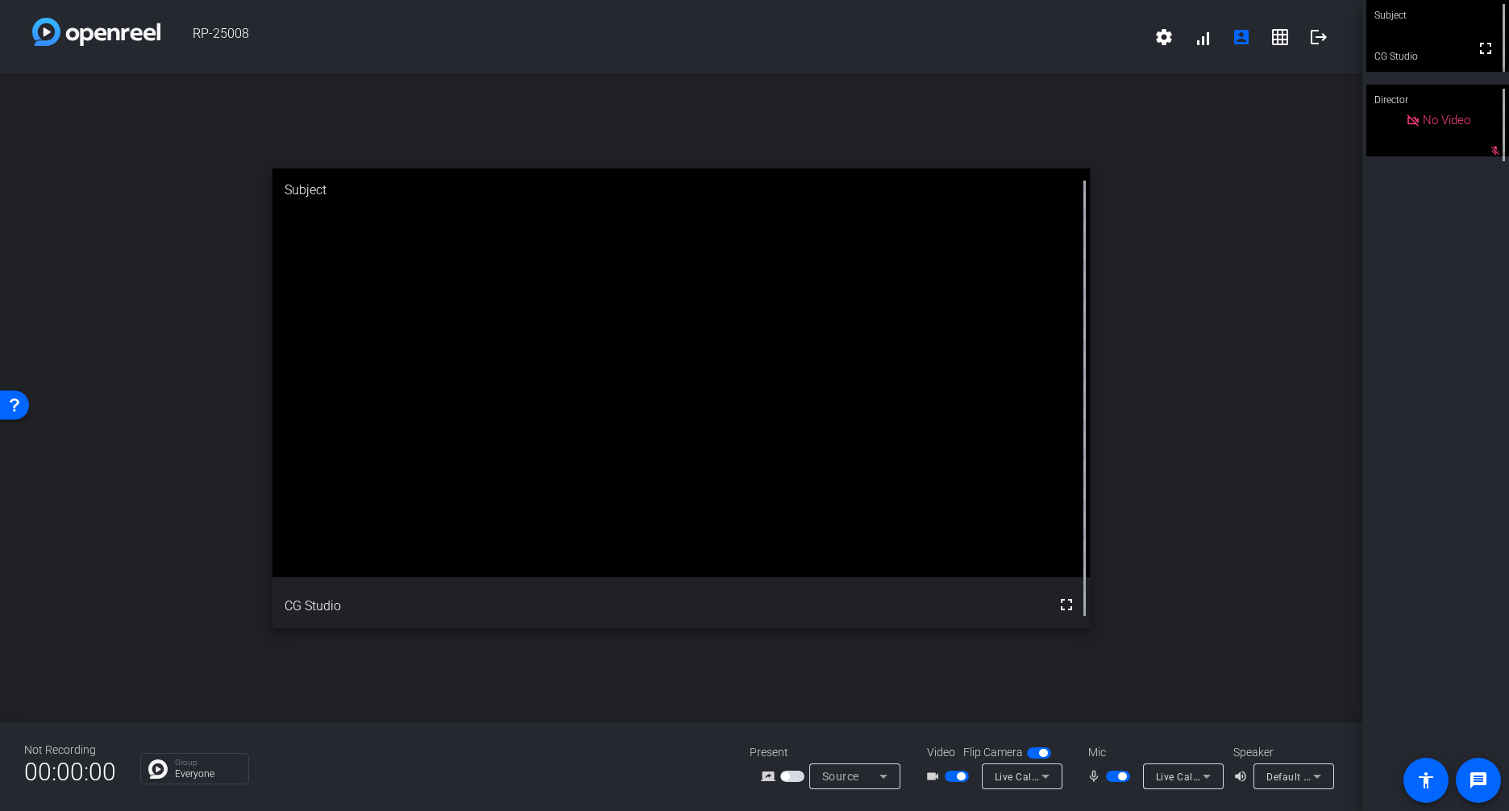
click at [1180, 785] on div "Live Call Connect (Live Call Connect Audio)" at bounding box center [1179, 777] width 47 height 20
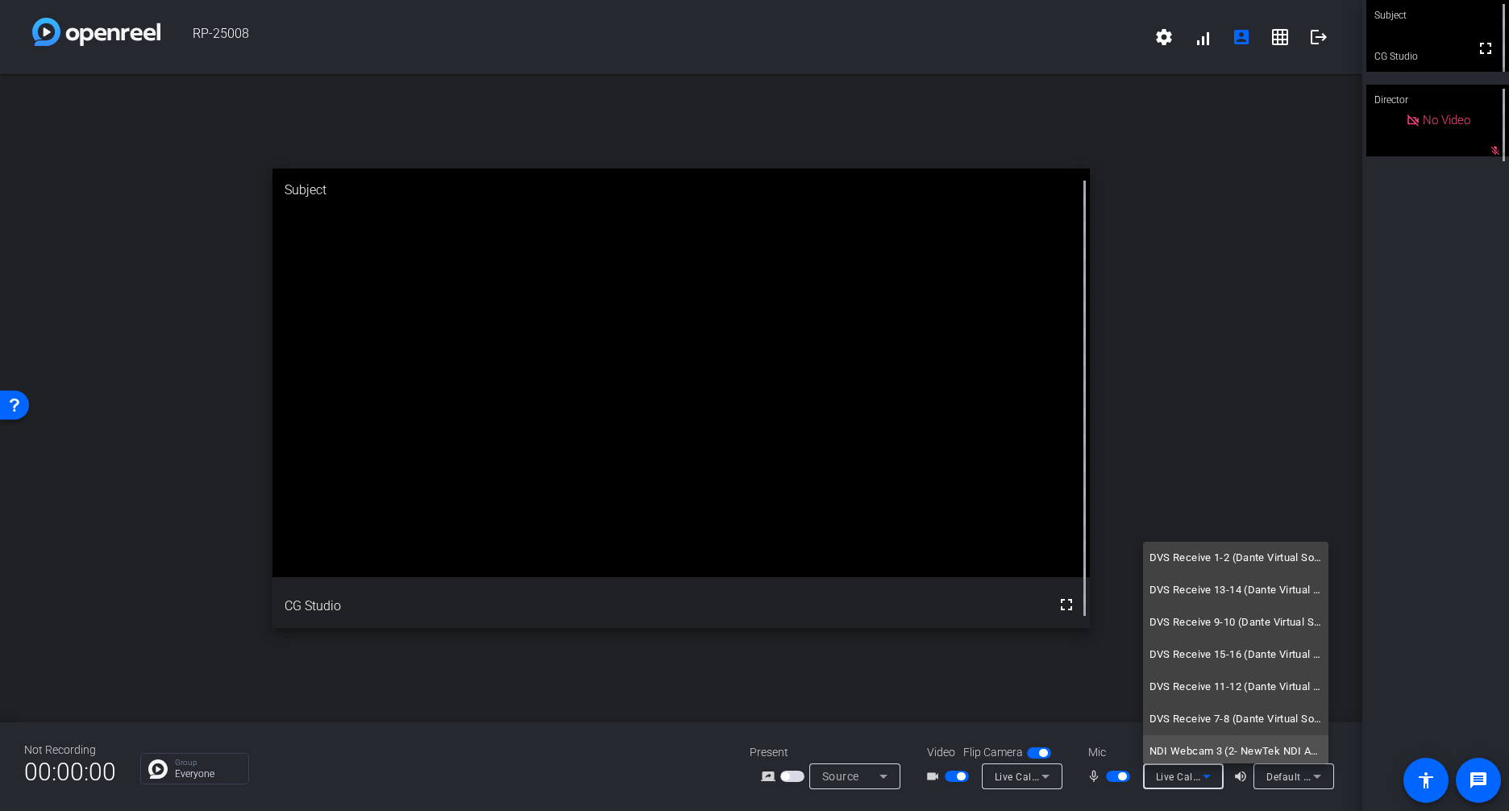
scroll to position [0, 0]
click at [1203, 559] on span "Default - DVS Receive 5-6 (Dante Virtual Soundcard)" at bounding box center [1236, 557] width 173 height 19
